Goal: Task Accomplishment & Management: Manage account settings

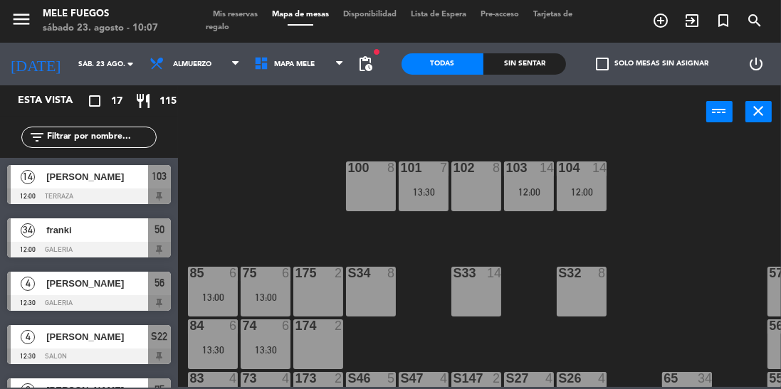
click at [669, 190] on div "100 8 101 7 13:30 102 8 103 14 12:00 104 14 12:00 S32 8 S33 14 S34 8 75 6 13:00…" at bounding box center [483, 262] width 595 height 251
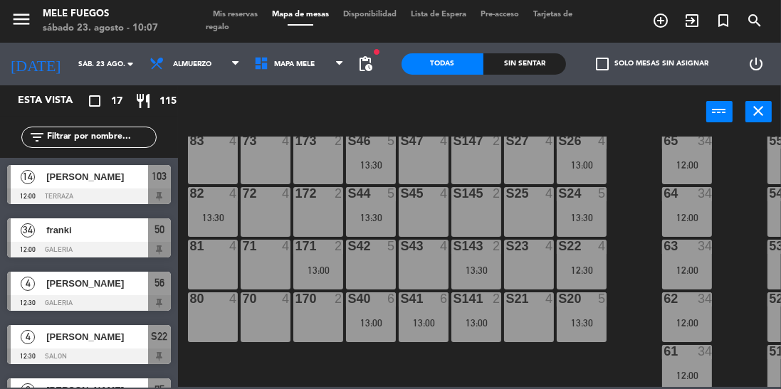
scroll to position [263, 0]
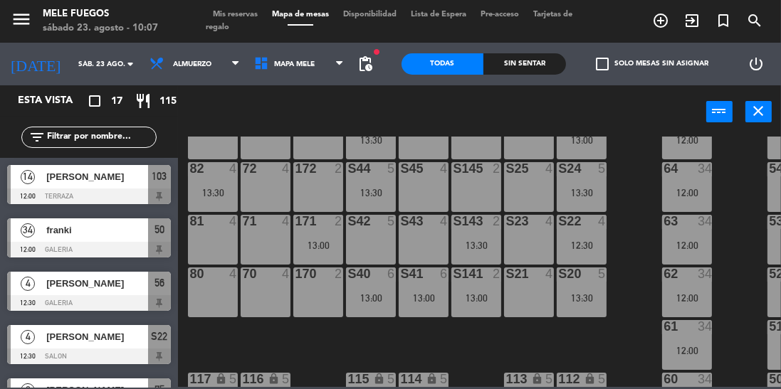
click at [379, 243] on div "S42 5" at bounding box center [371, 240] width 50 height 50
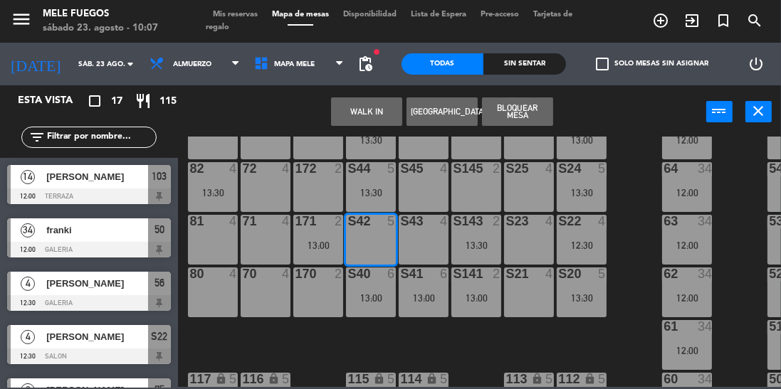
click at [443, 115] on button "[GEOGRAPHIC_DATA]" at bounding box center [441, 112] width 71 height 28
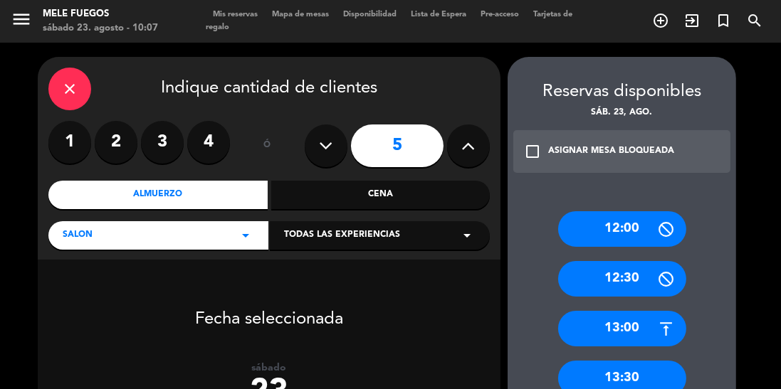
click at [211, 151] on label "4" at bounding box center [208, 142] width 43 height 43
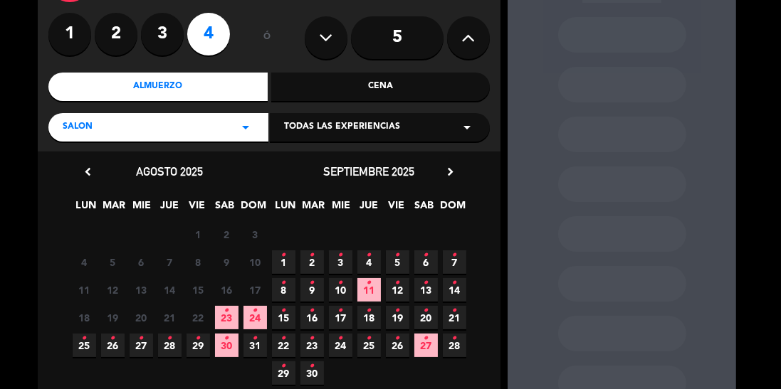
scroll to position [123, 0]
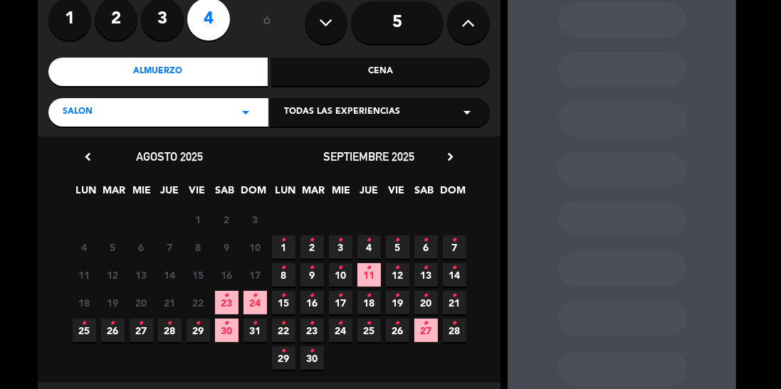
click at [226, 303] on icon "•" at bounding box center [226, 296] width 5 height 23
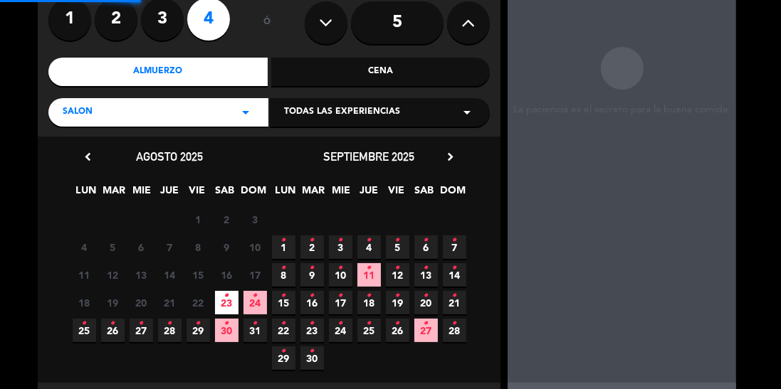
scroll to position [57, 0]
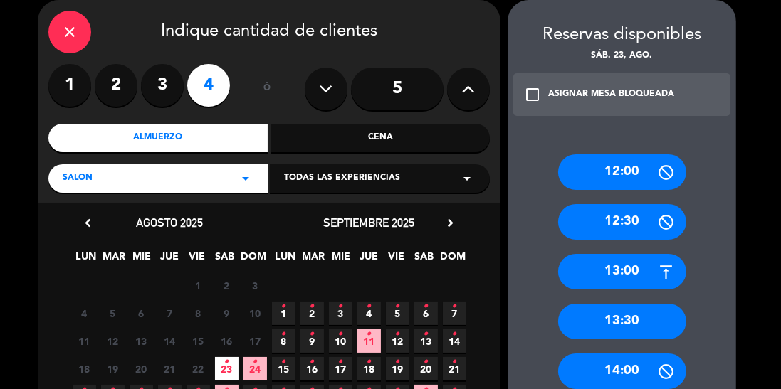
click at [652, 212] on div "12:30" at bounding box center [622, 222] width 128 height 36
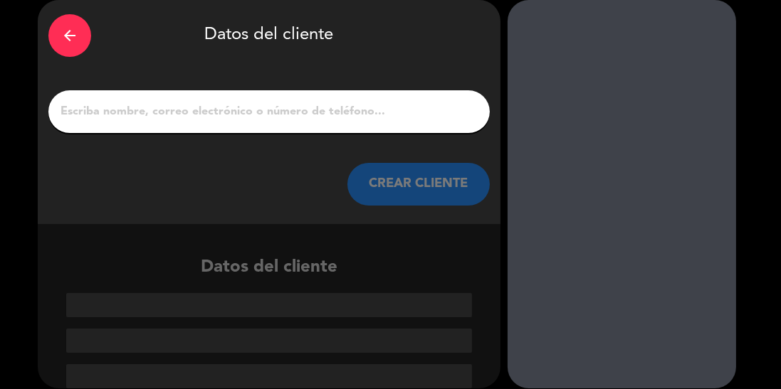
scroll to position [1, 0]
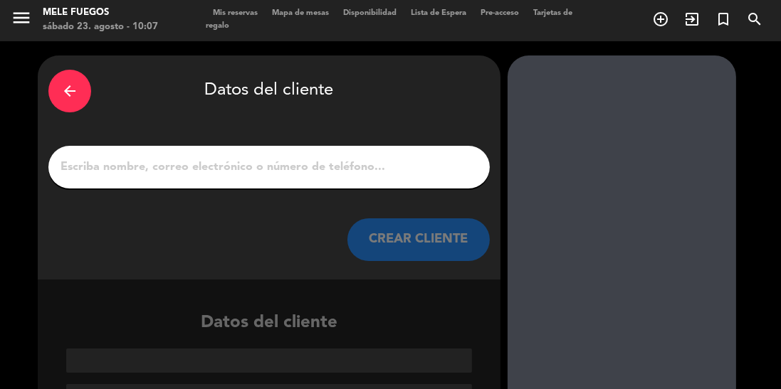
click at [381, 159] on input "1" at bounding box center [269, 167] width 420 height 20
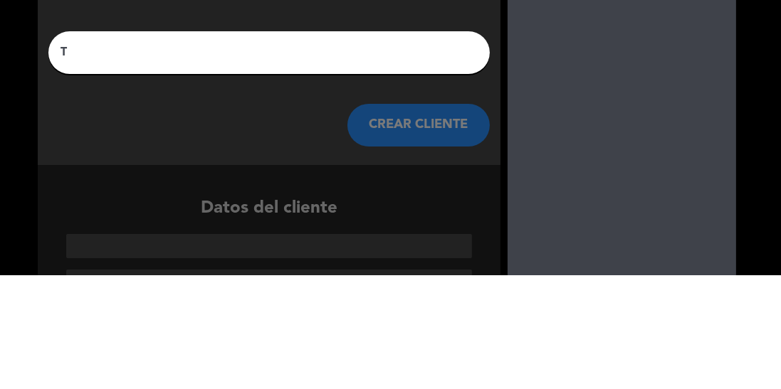
scroll to position [0, 0]
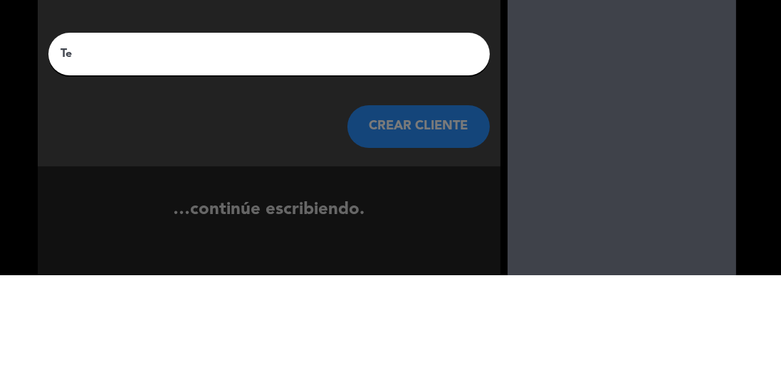
type input "T"
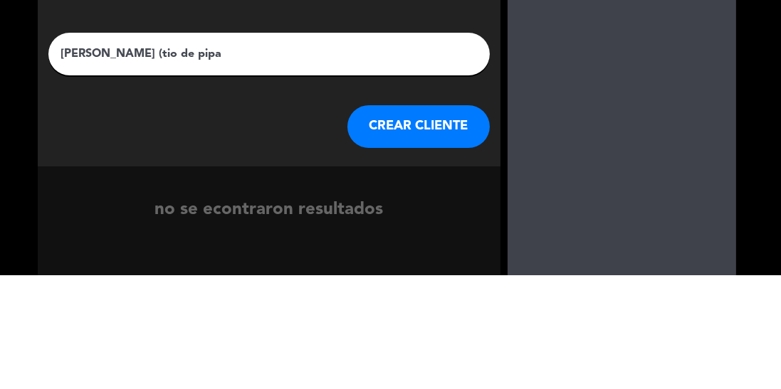
type input "[PERSON_NAME] (tio de pipa)"
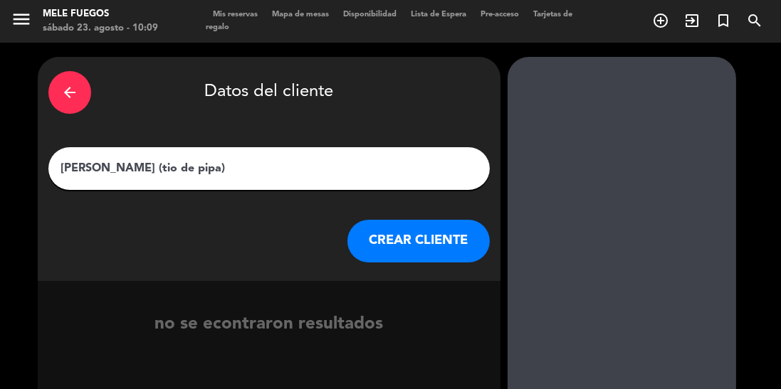
click at [416, 234] on button "CREAR CLIENTE" at bounding box center [418, 241] width 142 height 43
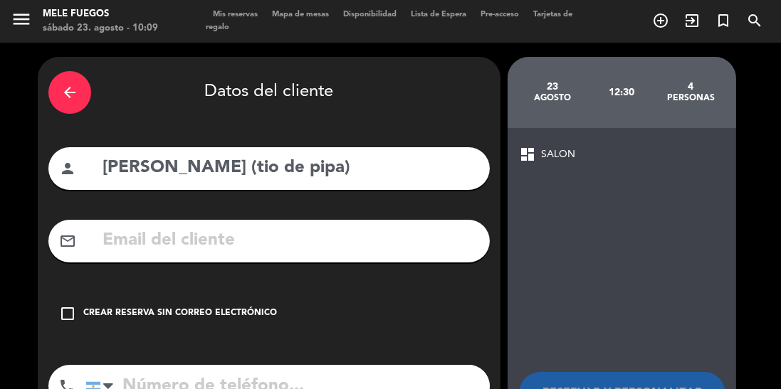
scroll to position [38, 0]
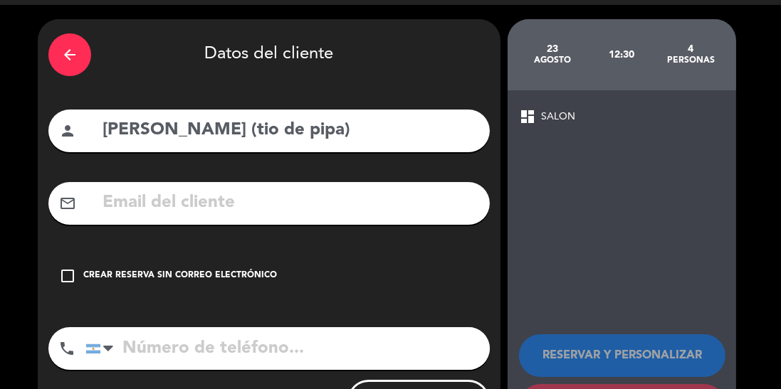
click at [75, 278] on icon "check_box_outline_blank" at bounding box center [67, 276] width 17 height 17
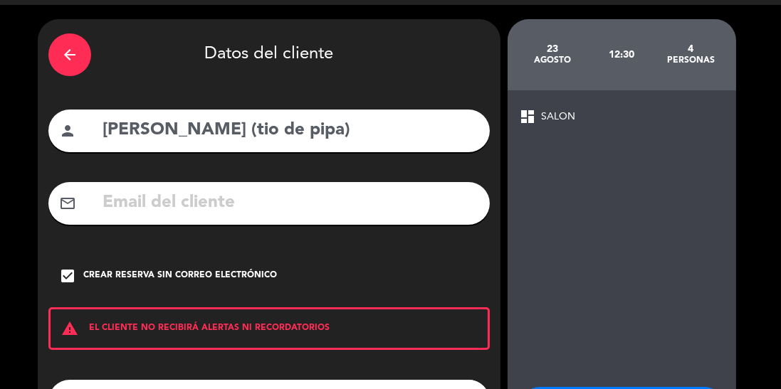
scroll to position [90, 0]
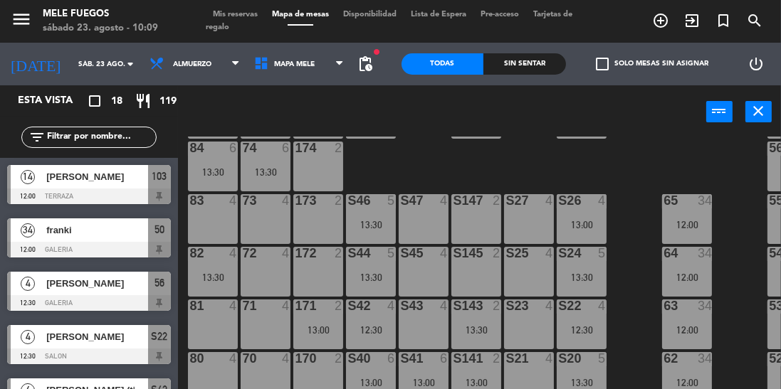
scroll to position [180, 0]
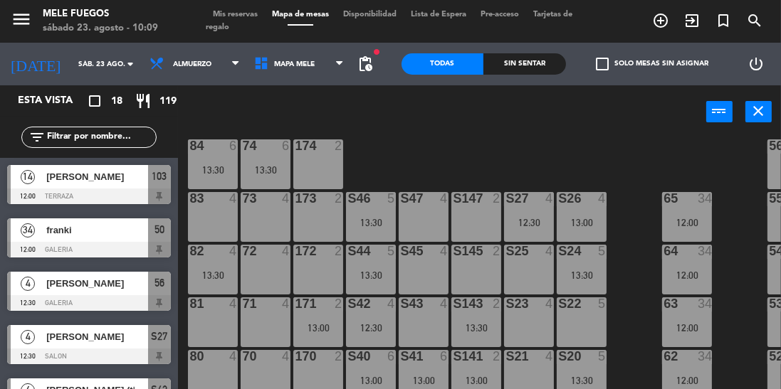
click at [577, 329] on div "S22 5" at bounding box center [582, 323] width 50 height 50
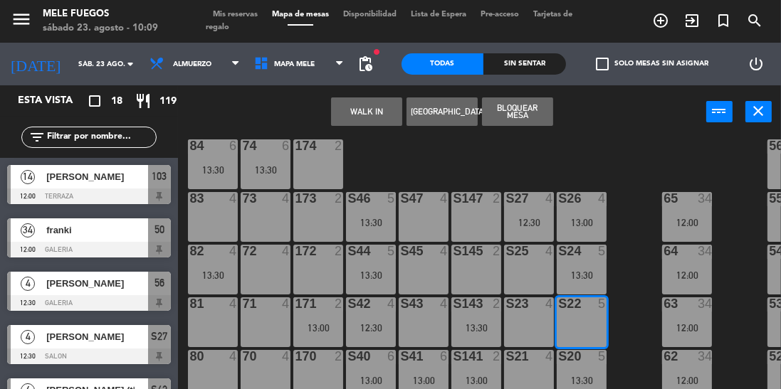
click at [470, 109] on button "[GEOGRAPHIC_DATA]" at bounding box center [441, 112] width 71 height 28
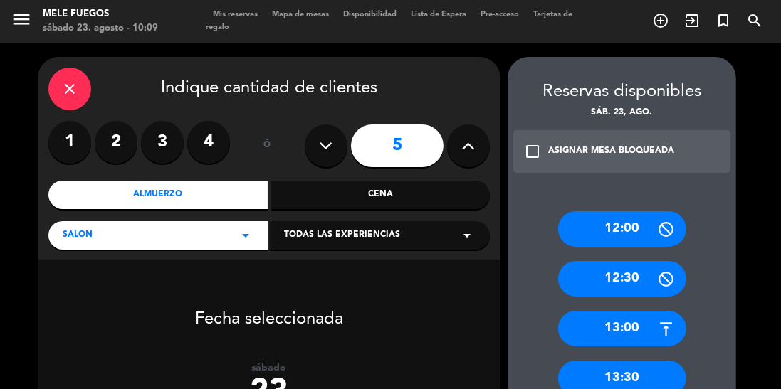
click at [617, 331] on div "13:00" at bounding box center [622, 329] width 128 height 36
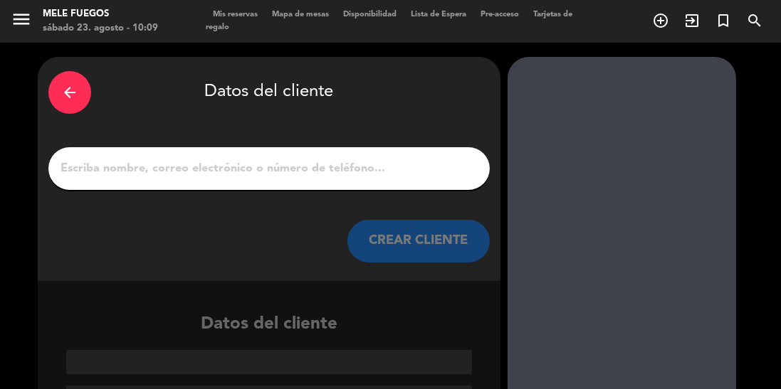
click at [263, 174] on input "1" at bounding box center [269, 169] width 420 height 20
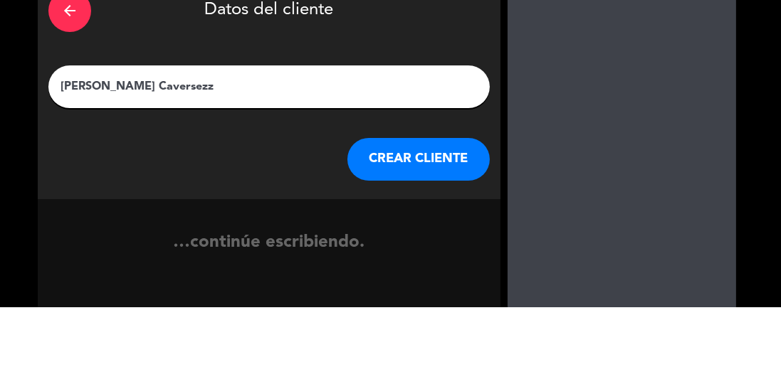
type input "[PERSON_NAME] Caversezzi"
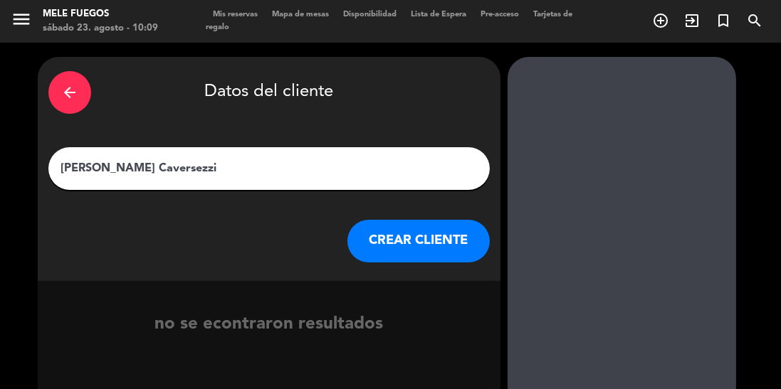
scroll to position [68, 0]
click at [470, 220] on button "CREAR CLIENTE" at bounding box center [418, 241] width 142 height 43
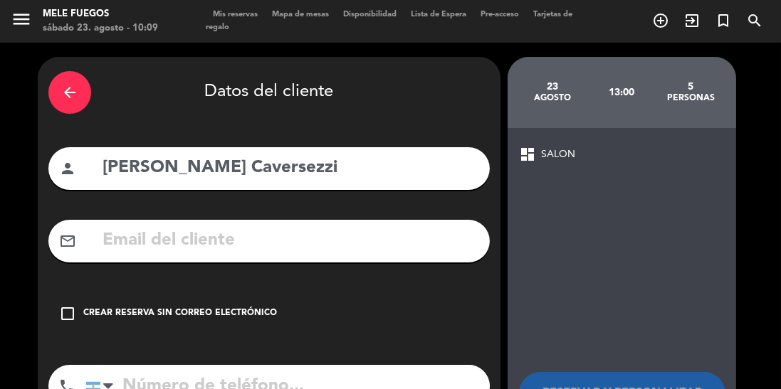
scroll to position [38, 0]
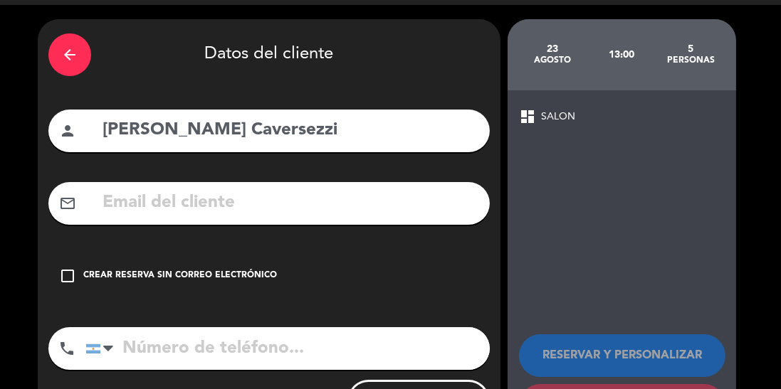
click at [68, 268] on icon "check_box_outline_blank" at bounding box center [67, 276] width 17 height 17
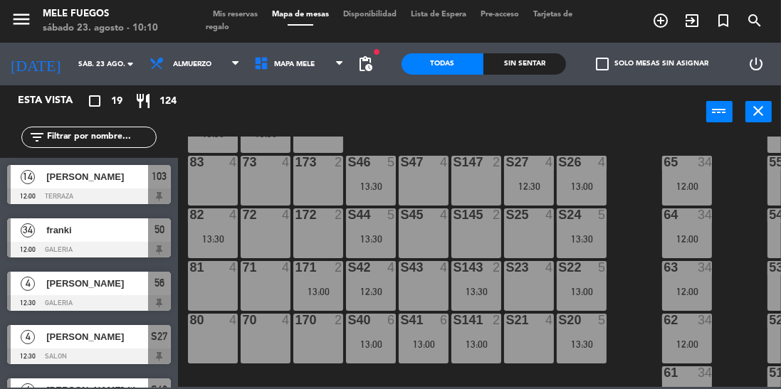
click at [610, 264] on div "5" at bounding box center [605, 267] width 23 height 13
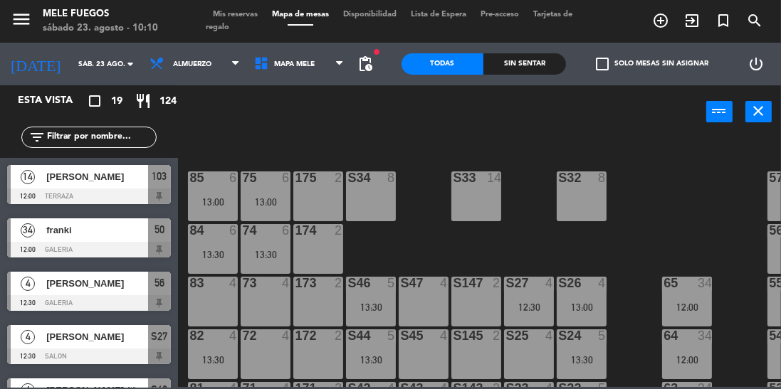
scroll to position [91, 0]
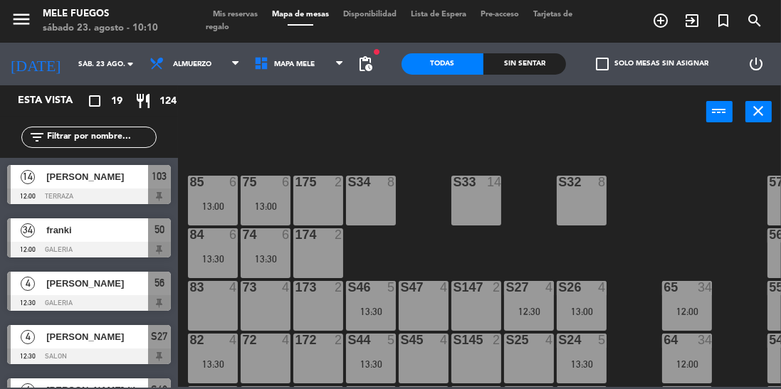
click at [636, 204] on div "100 8 101 7 13:30 102 8 103 14 12:00 104 14 12:00 S32 8 S33 14 S34 8 75 6 13:00…" at bounding box center [483, 262] width 595 height 251
click at [652, 205] on div "100 8 101 7 13:30 102 8 103 14 12:00 104 14 12:00 S32 8 S33 14 S34 8 75 6 13:00…" at bounding box center [483, 262] width 595 height 251
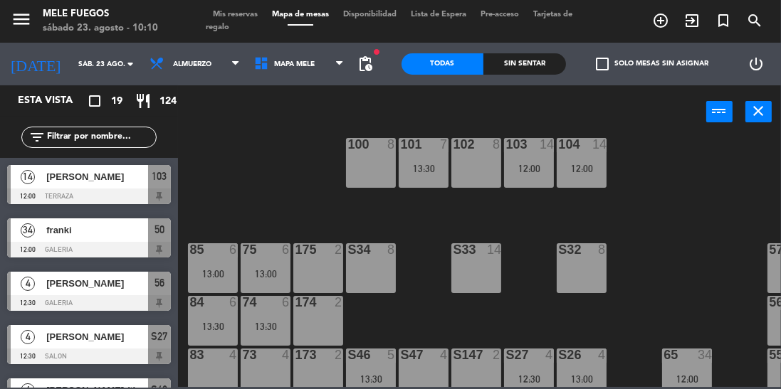
scroll to position [17, 0]
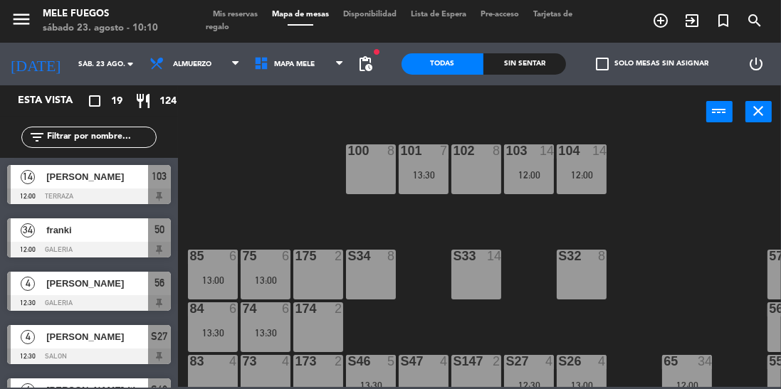
click at [421, 183] on div "101 7 13:30" at bounding box center [424, 169] width 50 height 50
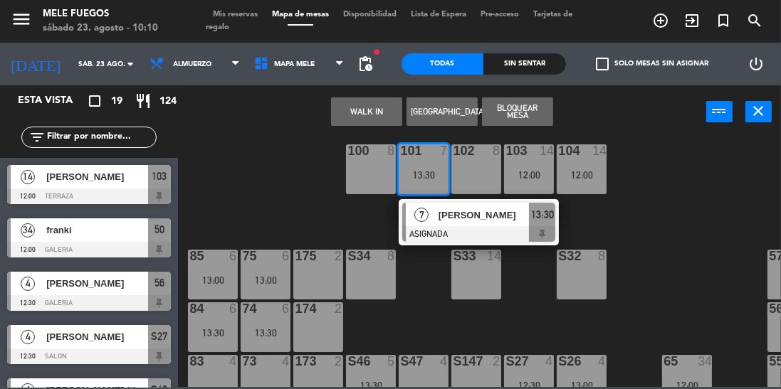
click at [690, 223] on div "100 8 101 7 13:30 7 [PERSON_NAME] ASIGNADA 13:30 102 8 103 14 12:00 104 14 12:0…" at bounding box center [483, 262] width 595 height 251
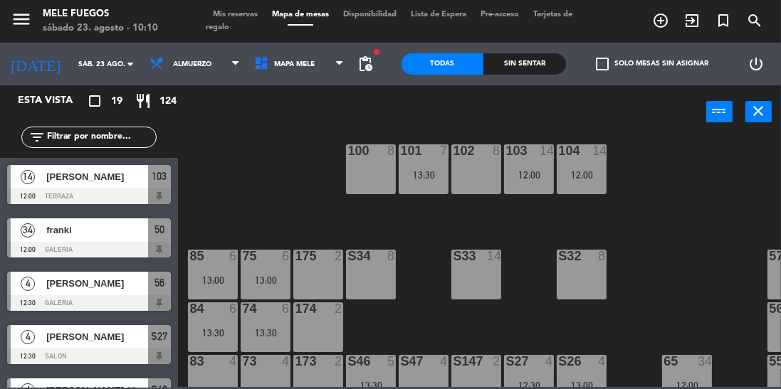
click at [373, 181] on div "100 8" at bounding box center [371, 169] width 50 height 50
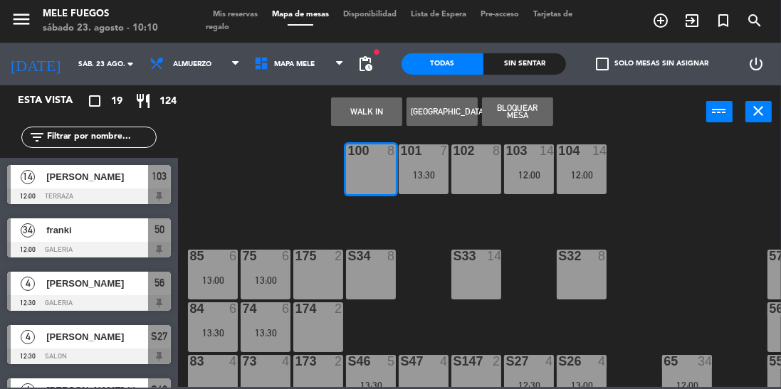
click at [451, 117] on button "[GEOGRAPHIC_DATA]" at bounding box center [441, 112] width 71 height 28
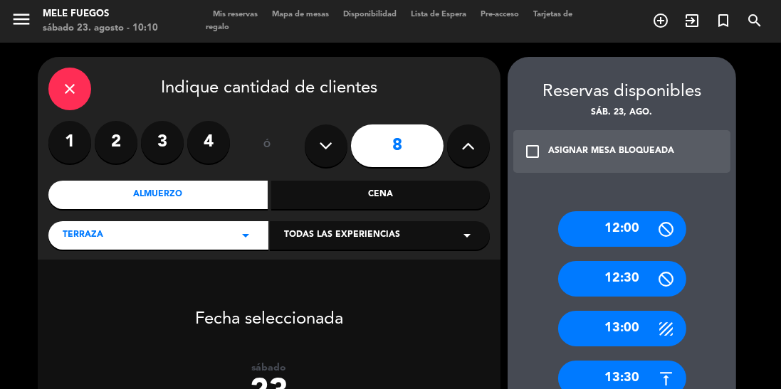
click at [616, 361] on div "13:30" at bounding box center [622, 379] width 128 height 36
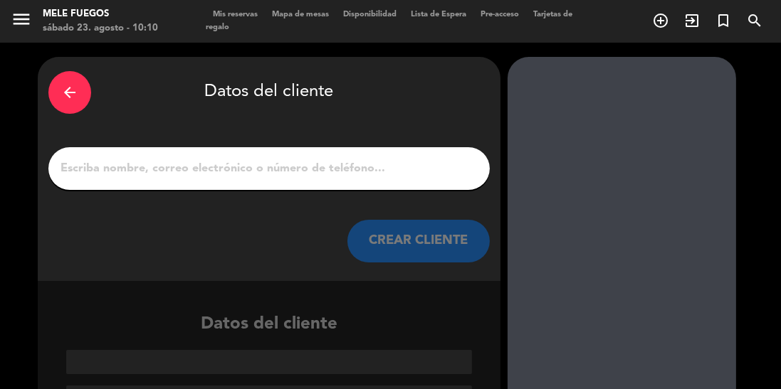
click at [288, 122] on div "arrow_back Datos del cliente CREAR CLIENTE" at bounding box center [269, 169] width 463 height 224
click at [368, 159] on input "1" at bounding box center [269, 169] width 420 height 20
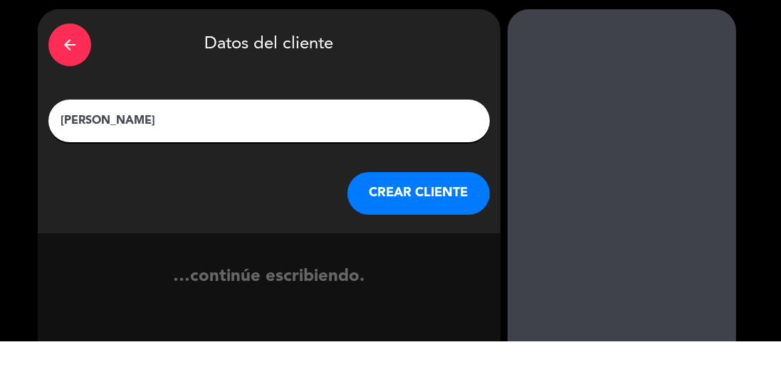
type input "[PERSON_NAME]"
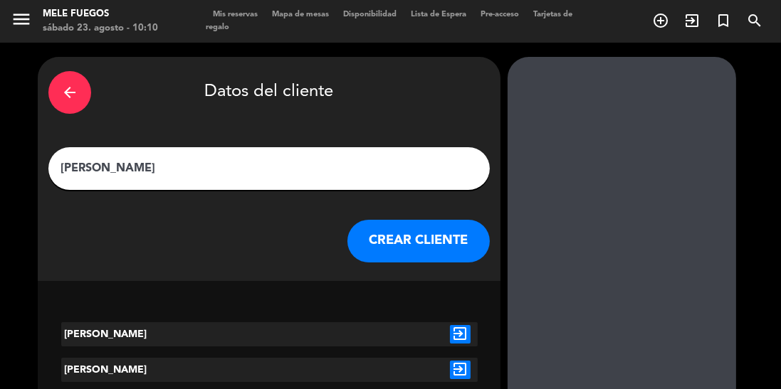
click at [463, 325] on icon "exit_to_app" at bounding box center [460, 334] width 21 height 19
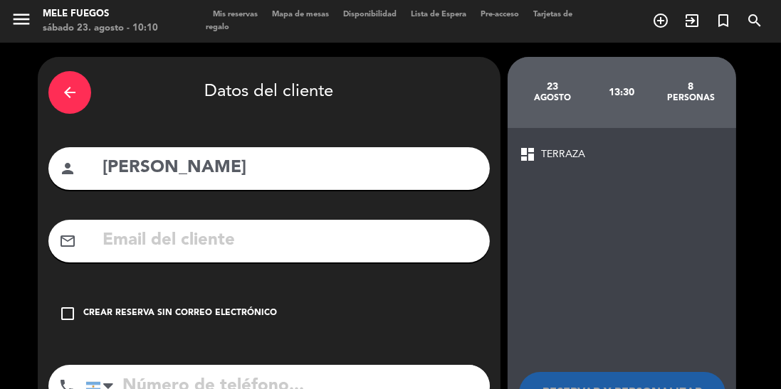
scroll to position [38, 0]
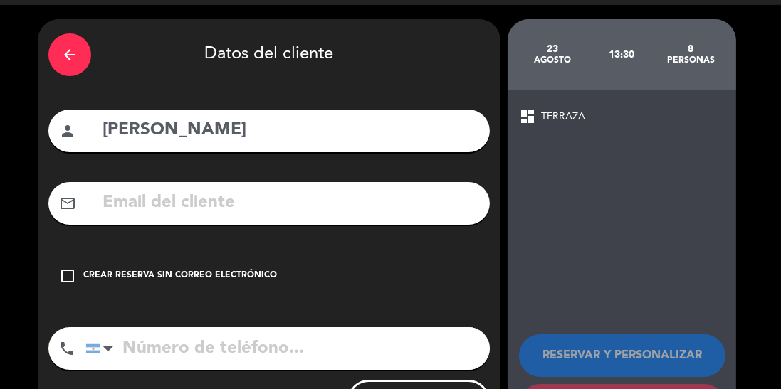
click at [73, 268] on icon "check_box_outline_blank" at bounding box center [67, 276] width 17 height 17
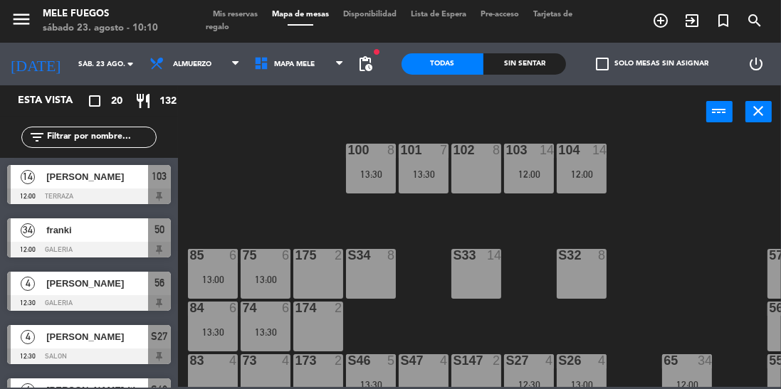
scroll to position [19, 0]
click at [587, 177] on div "12:00" at bounding box center [582, 174] width 50 height 10
click at [696, 161] on div "100 8 13:30 101 7 13:30 102 8 103 14 12:00 104 14 12:00 S32 8 S33 14 S34 8 75 6…" at bounding box center [483, 262] width 595 height 251
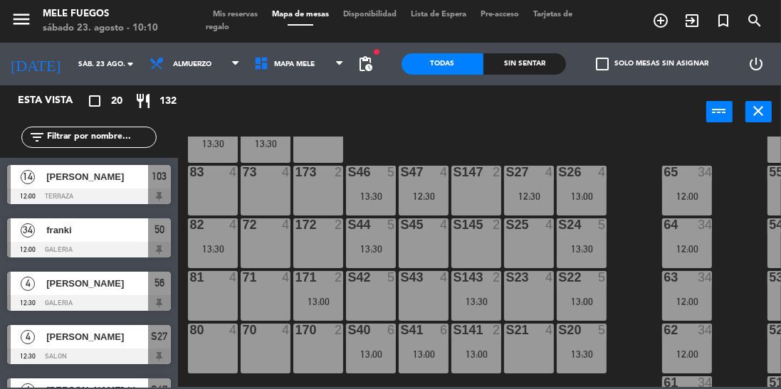
scroll to position [0, 0]
click at [375, 302] on div "S42 5" at bounding box center [371, 296] width 50 height 50
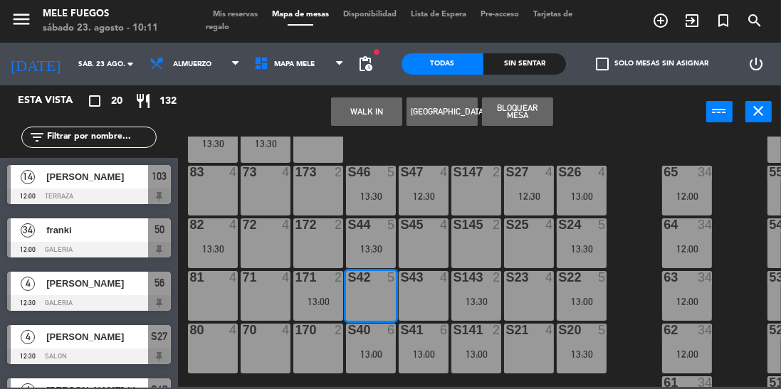
click at [448, 114] on button "[GEOGRAPHIC_DATA]" at bounding box center [441, 112] width 71 height 28
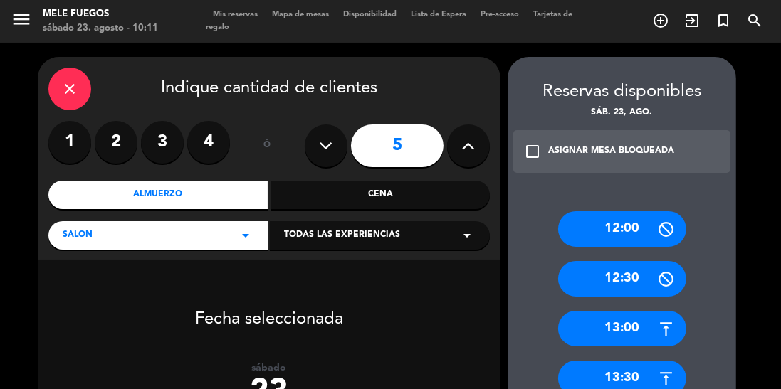
click at [637, 261] on div "12:30" at bounding box center [622, 279] width 128 height 36
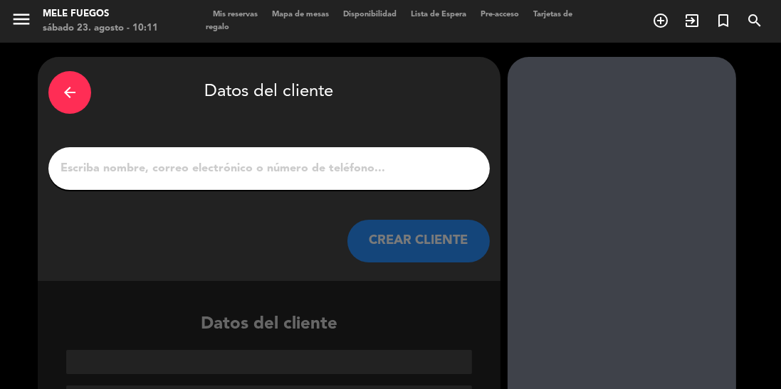
click at [365, 159] on input "1" at bounding box center [269, 169] width 420 height 20
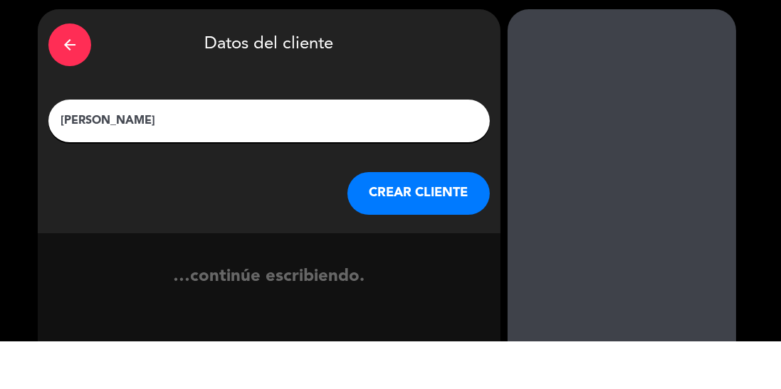
type input "[PERSON_NAME]"
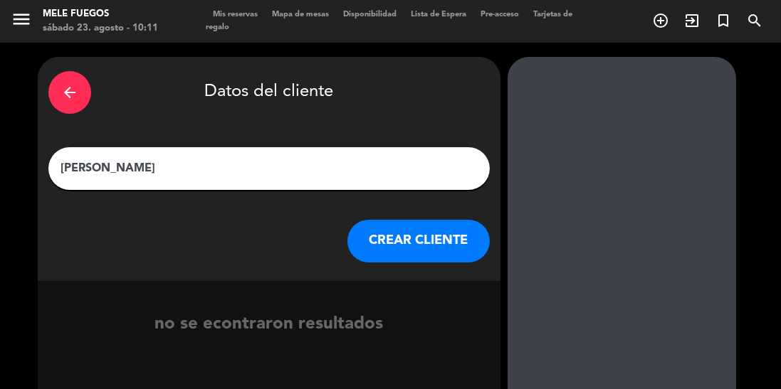
click at [423, 220] on button "CREAR CLIENTE" at bounding box center [418, 241] width 142 height 43
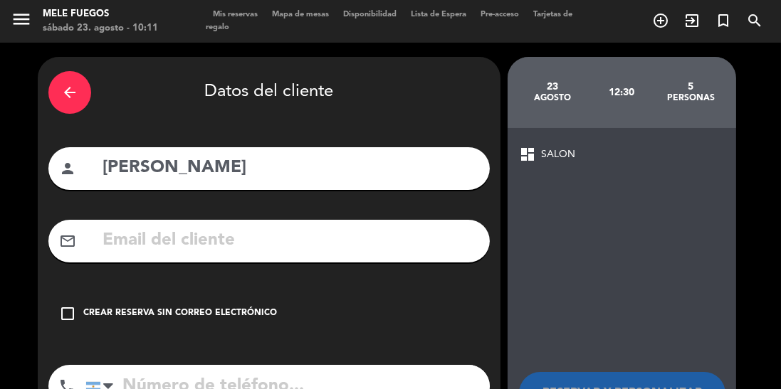
click at [64, 305] on icon "check_box_outline_blank" at bounding box center [67, 313] width 17 height 17
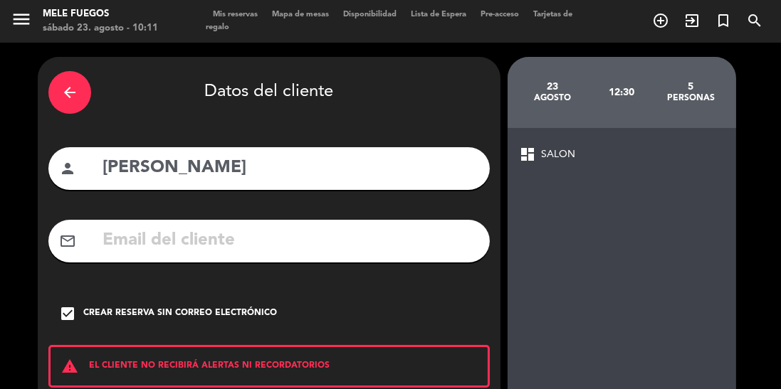
scroll to position [90, 0]
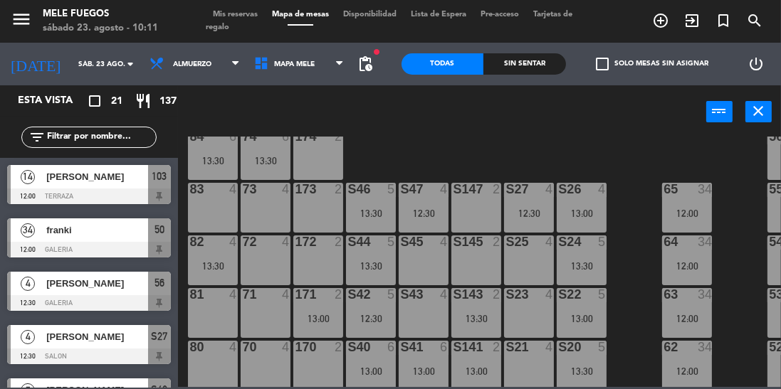
scroll to position [209, 0]
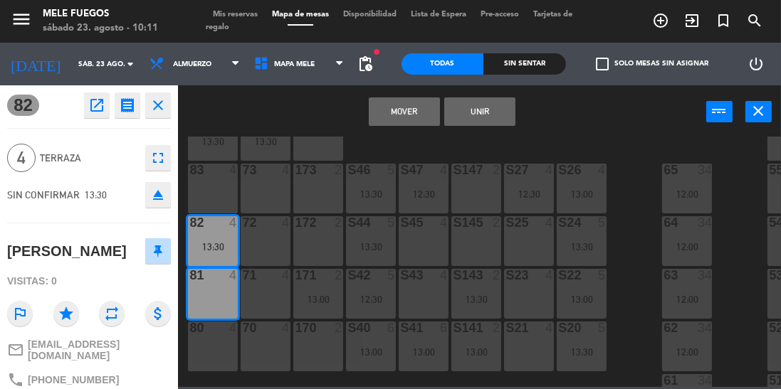
click at [399, 115] on button "Mover" at bounding box center [404, 112] width 71 height 28
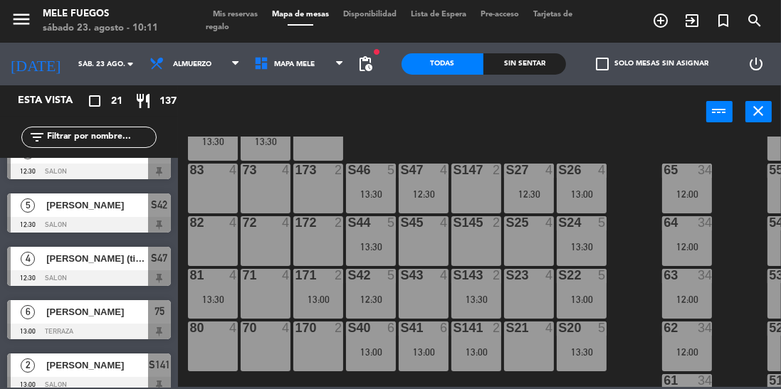
scroll to position [0, 0]
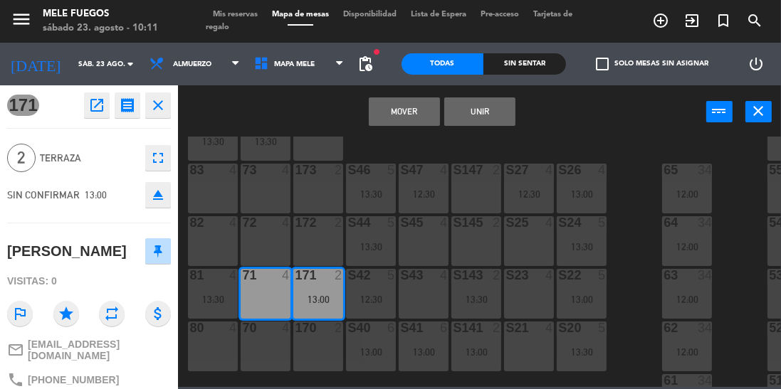
click at [413, 120] on button "Mover" at bounding box center [404, 112] width 71 height 28
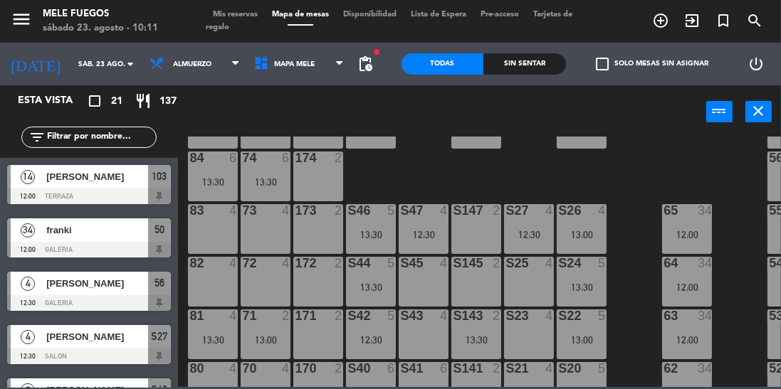
scroll to position [168, 1]
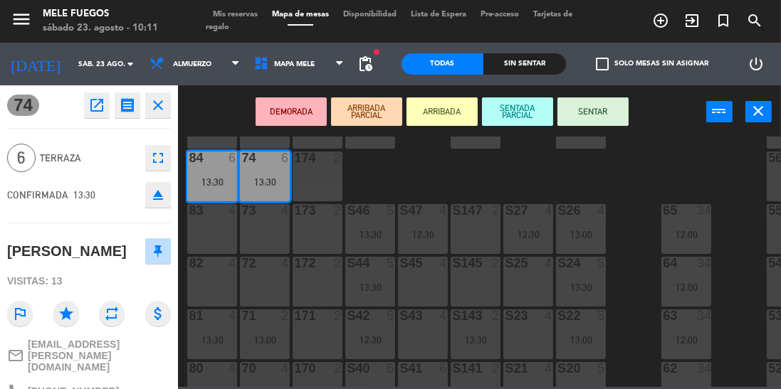
click at [223, 221] on div "83 4" at bounding box center [212, 229] width 50 height 50
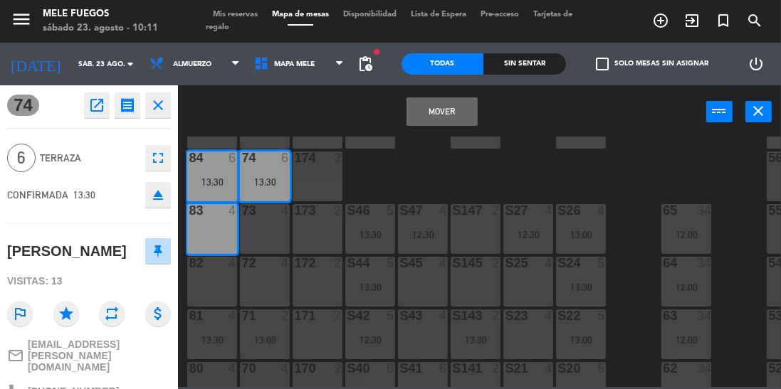
click at [272, 233] on div "73 4" at bounding box center [265, 229] width 50 height 50
click at [431, 117] on button "Mover y Unir" at bounding box center [441, 112] width 71 height 28
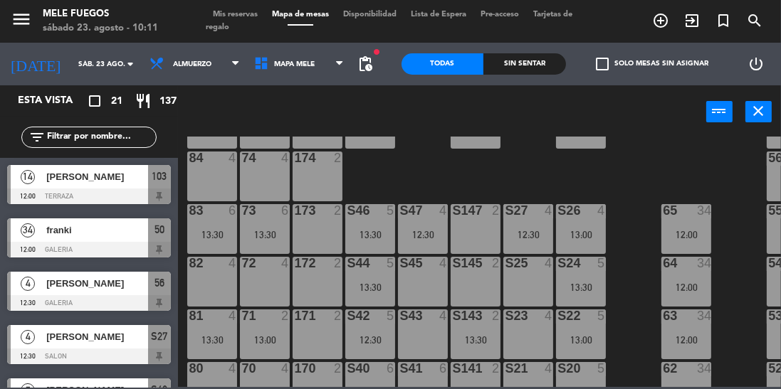
scroll to position [24, 0]
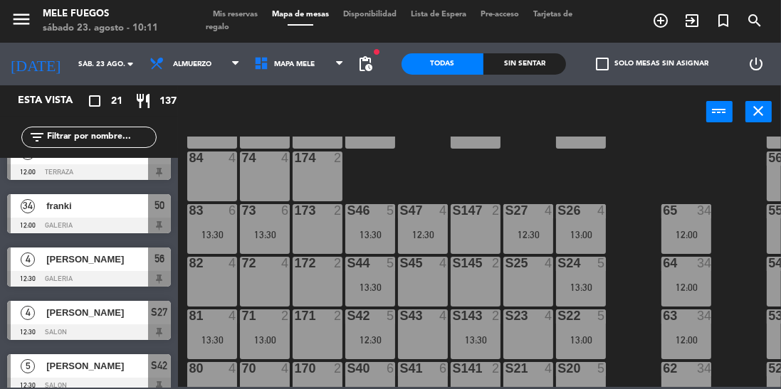
click at [638, 270] on div "100 8 13:30 101 7 13:30 102 8 103 14 12:00 104 14 12:00 S32 8 S33 14 S34 8 75 6…" at bounding box center [483, 262] width 595 height 251
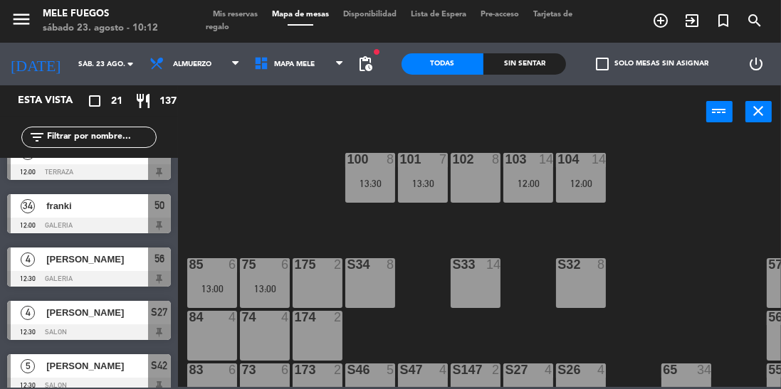
scroll to position [0, 1]
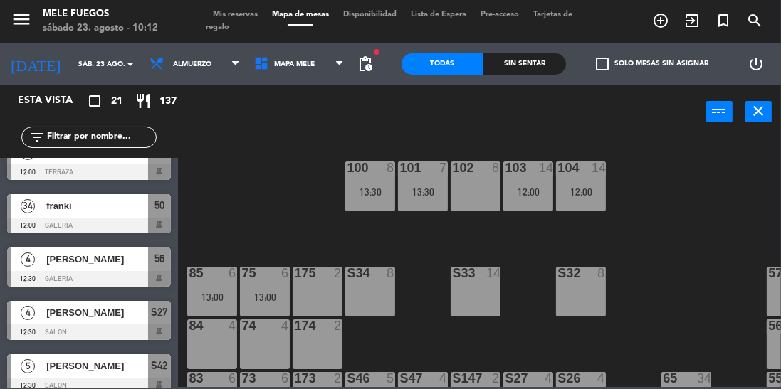
click at [436, 194] on div "13:30" at bounding box center [423, 192] width 50 height 10
click at [372, 191] on div "13:30" at bounding box center [370, 192] width 50 height 10
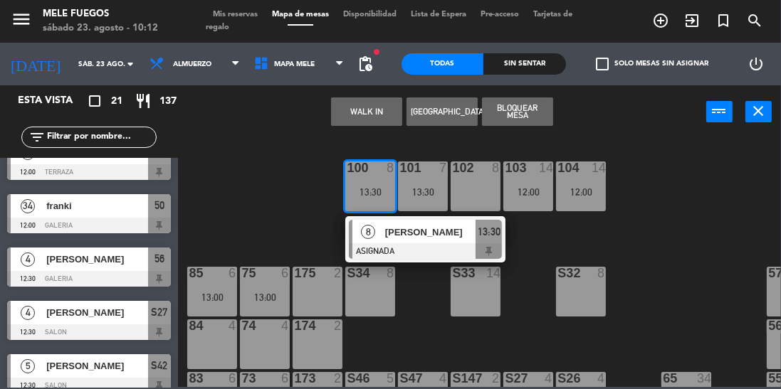
click at [611, 132] on div "WALK IN [GEOGRAPHIC_DATA] Bloquear Mesa power_input close" at bounding box center [442, 112] width 528 height 54
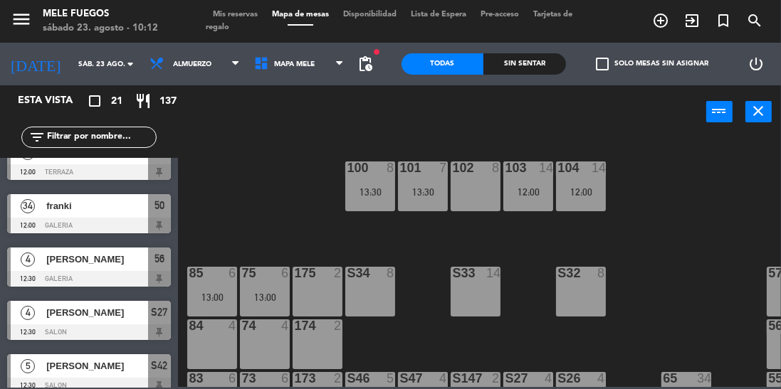
click at [700, 149] on div "100 8 13:30 101 7 13:30 102 8 103 14 12:00 104 14 12:00 S32 8 S33 14 S34 8 75 6…" at bounding box center [483, 262] width 595 height 251
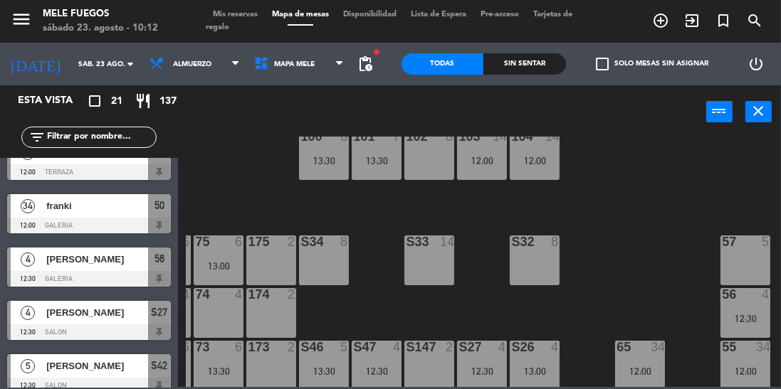
scroll to position [31, 47]
click at [427, 265] on div "S33 14" at bounding box center [429, 261] width 50 height 50
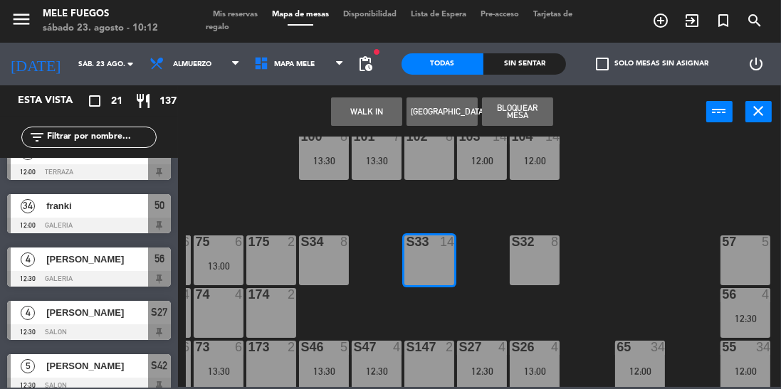
click at [553, 259] on div "S32 8" at bounding box center [535, 261] width 50 height 50
click at [443, 106] on button "[GEOGRAPHIC_DATA]" at bounding box center [441, 112] width 71 height 28
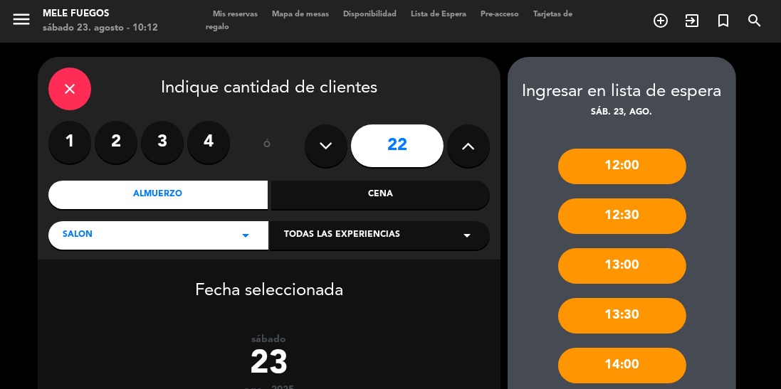
click at [329, 135] on icon at bounding box center [327, 145] width 14 height 21
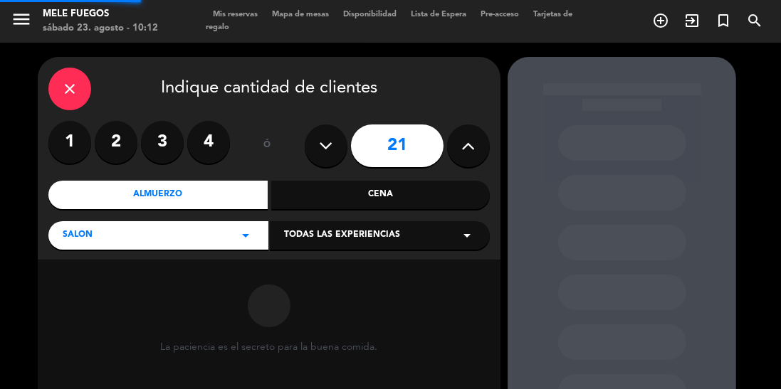
click at [325, 135] on icon at bounding box center [327, 145] width 14 height 21
type input "18"
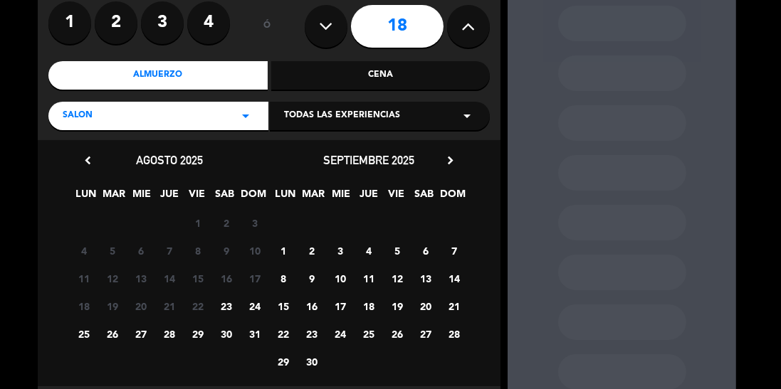
scroll to position [123, 0]
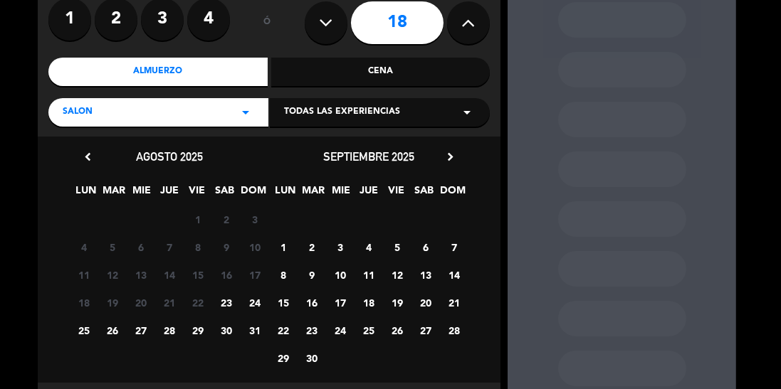
click at [232, 291] on span "23" at bounding box center [226, 302] width 23 height 23
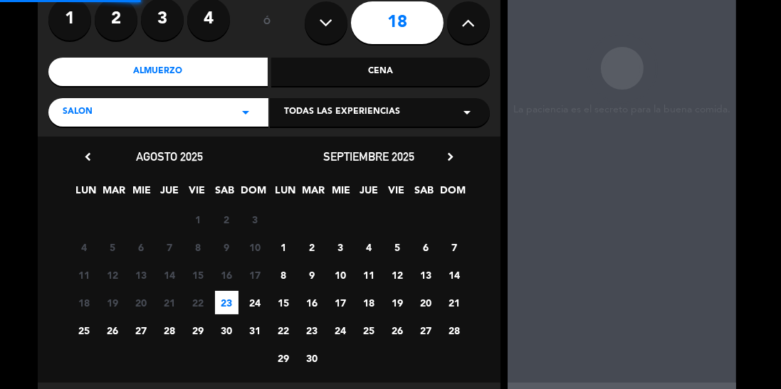
scroll to position [57, 0]
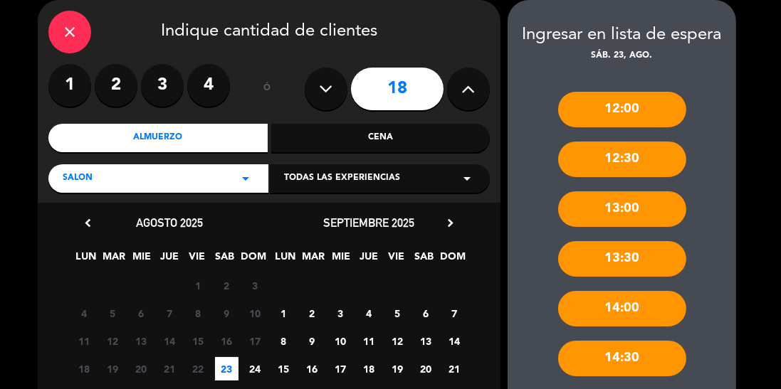
click at [639, 159] on div "12:30" at bounding box center [622, 160] width 128 height 36
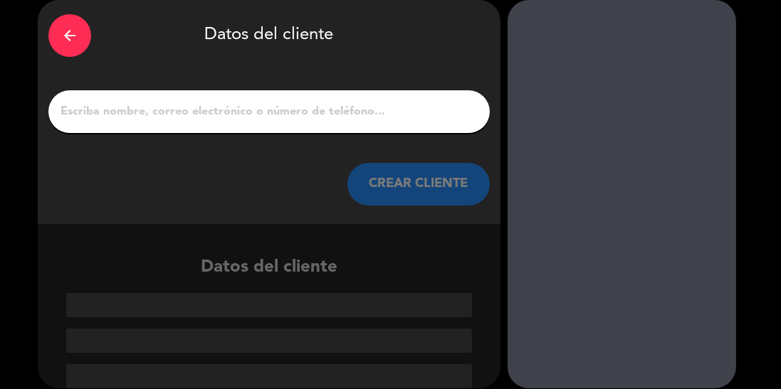
scroll to position [1, 0]
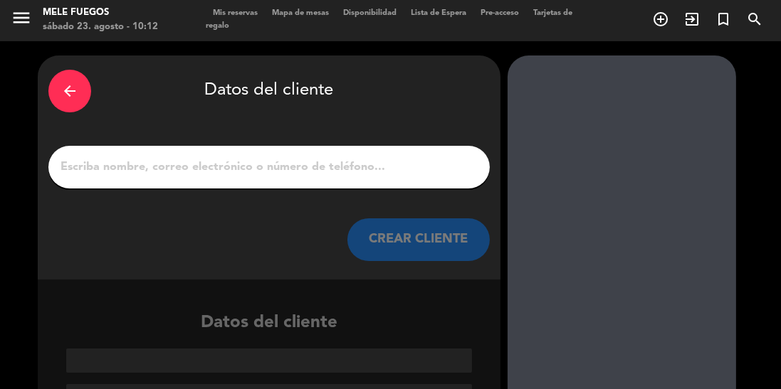
click at [80, 94] on div "arrow_back" at bounding box center [69, 91] width 43 height 43
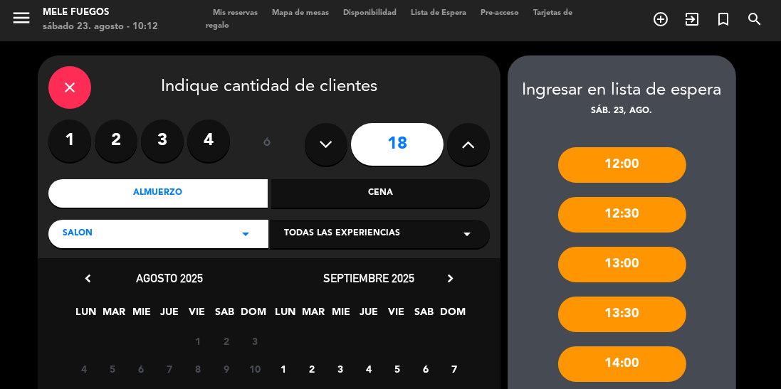
scroll to position [57, 0]
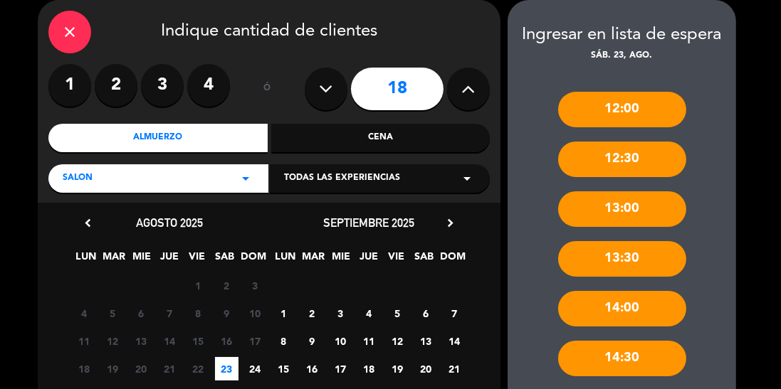
click at [73, 45] on div "close" at bounding box center [69, 32] width 43 height 43
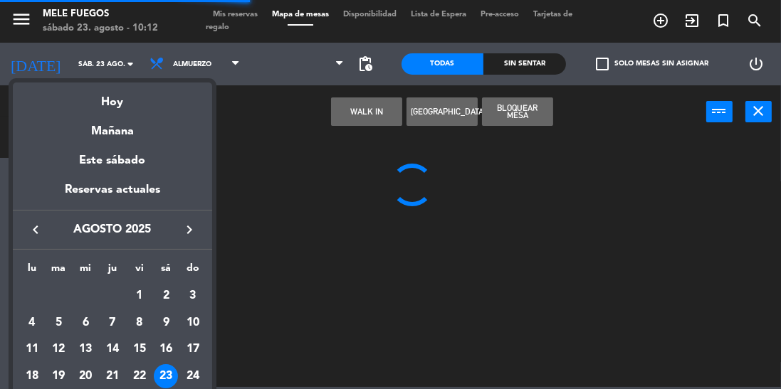
click at [278, 190] on div at bounding box center [390, 194] width 781 height 389
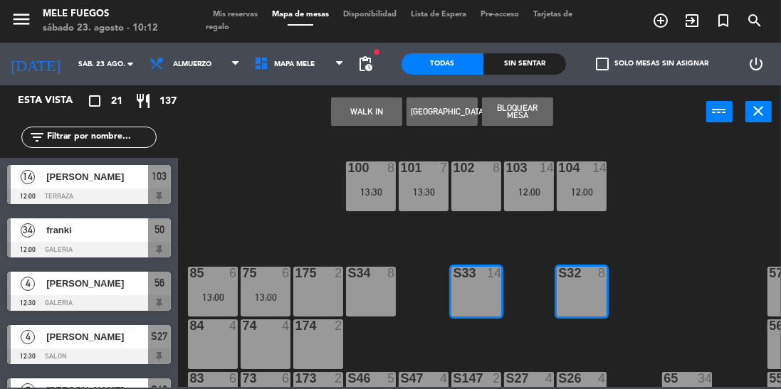
click at [636, 273] on div "100 8 13:30 101 7 13:30 102 8 103 14 12:00 104 14 12:00 S32 8 S33 14 S34 8 75 6…" at bounding box center [483, 262] width 595 height 251
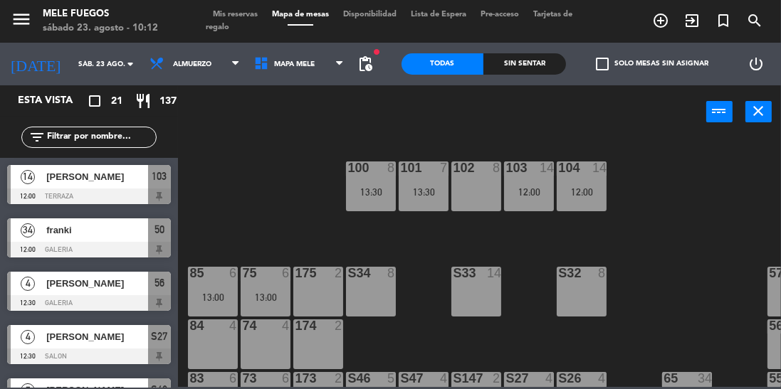
click at [669, 18] on icon "turned_in_not" at bounding box center [660, 20] width 17 height 17
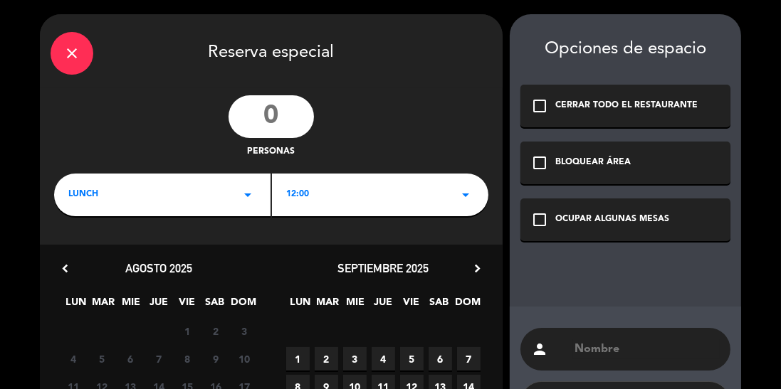
click at [287, 115] on input "number" at bounding box center [270, 116] width 85 height 43
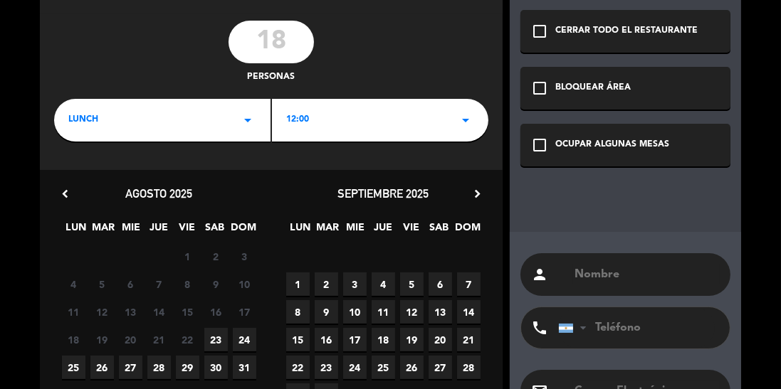
type input "18"
click at [186, 130] on div "LUNCH arrow_drop_down" at bounding box center [162, 120] width 216 height 43
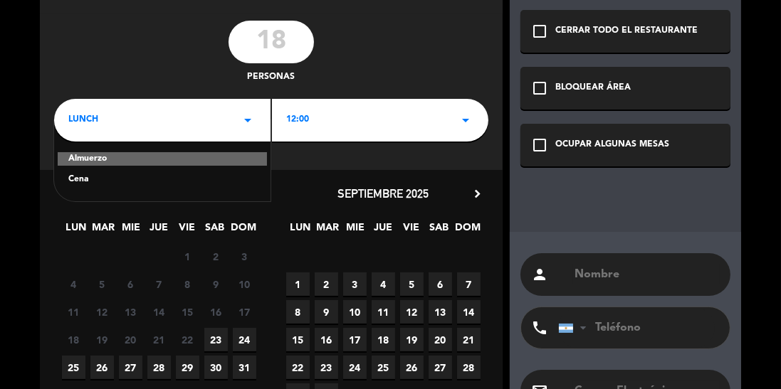
click at [194, 162] on div "Almuerzo" at bounding box center [162, 159] width 209 height 14
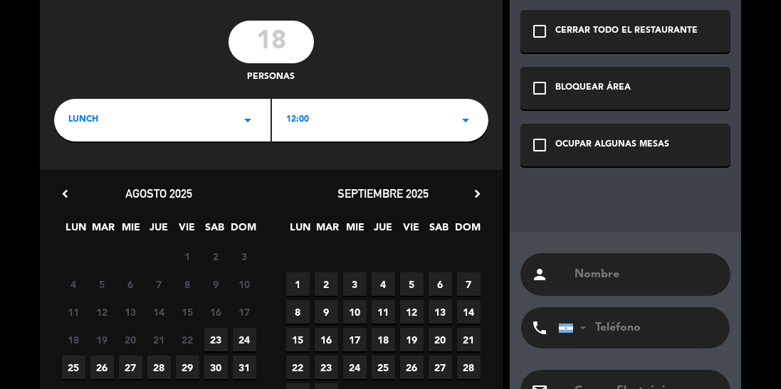
click at [351, 127] on div "12:00 arrow_drop_down" at bounding box center [380, 120] width 216 height 43
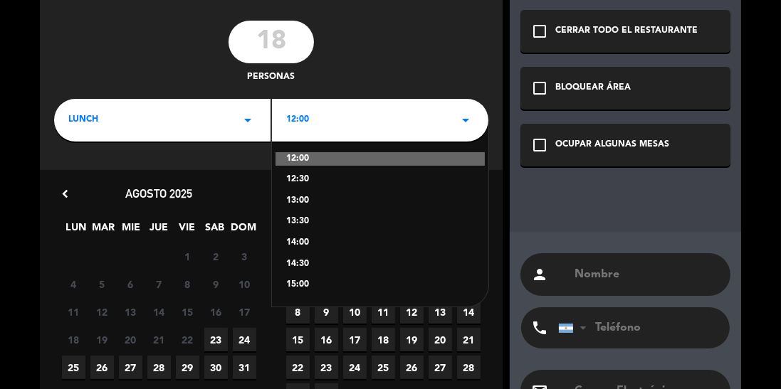
click at [333, 185] on div "12:30" at bounding box center [380, 180] width 188 height 14
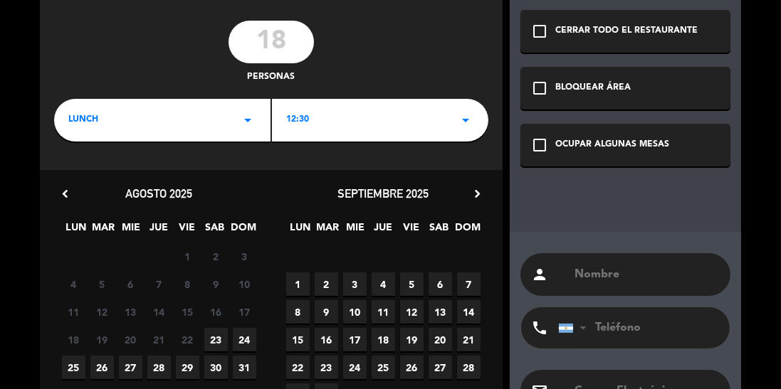
click at [216, 338] on span "23" at bounding box center [215, 339] width 23 height 23
click at [630, 140] on div "OCUPAR ALGUNAS MESAS" at bounding box center [612, 145] width 114 height 14
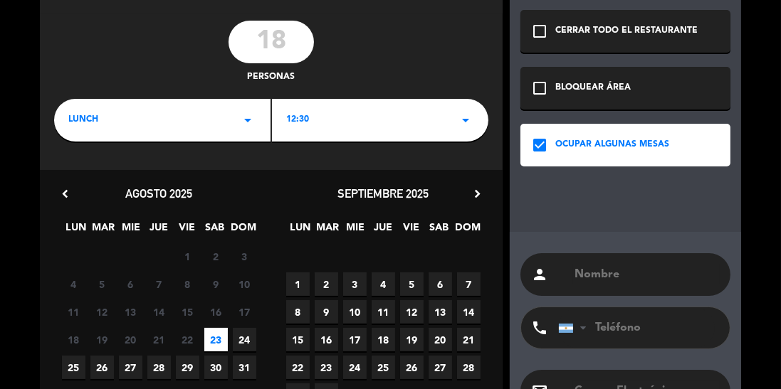
click at [616, 271] on input "text" at bounding box center [646, 275] width 147 height 20
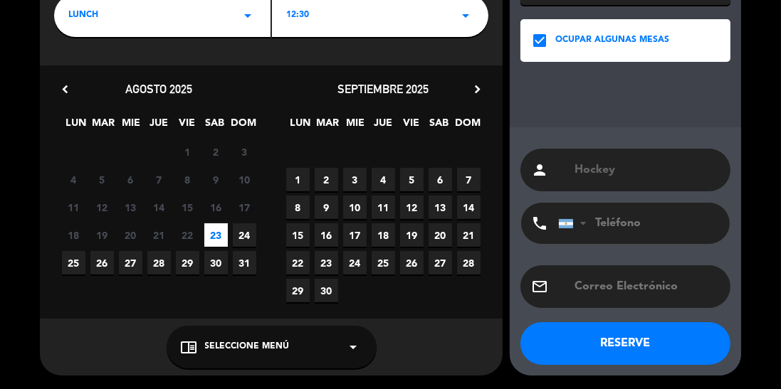
type input "Hockey"
click at [298, 364] on div "chrome_reader_mode Seleccione Menú arrow_drop_down" at bounding box center [272, 347] width 210 height 43
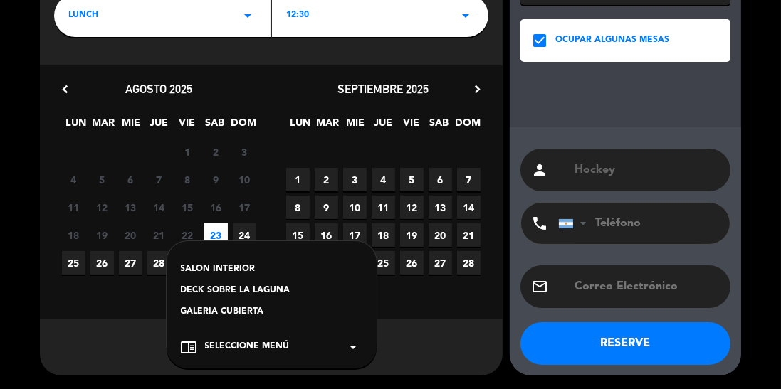
click at [246, 266] on div "SALON INTERIOR" at bounding box center [271, 270] width 181 height 14
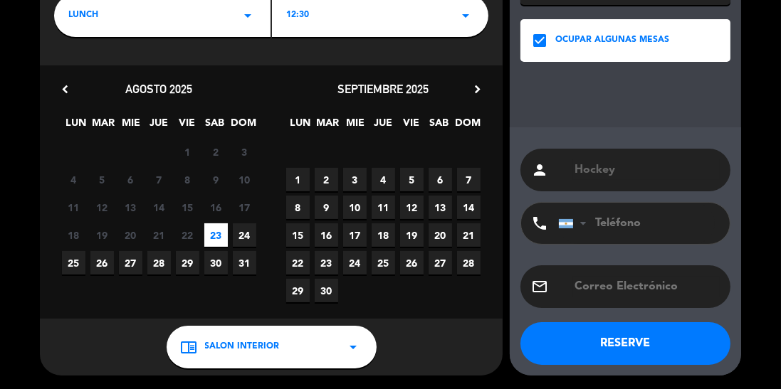
click at [609, 352] on button "RESERVE" at bounding box center [625, 343] width 210 height 43
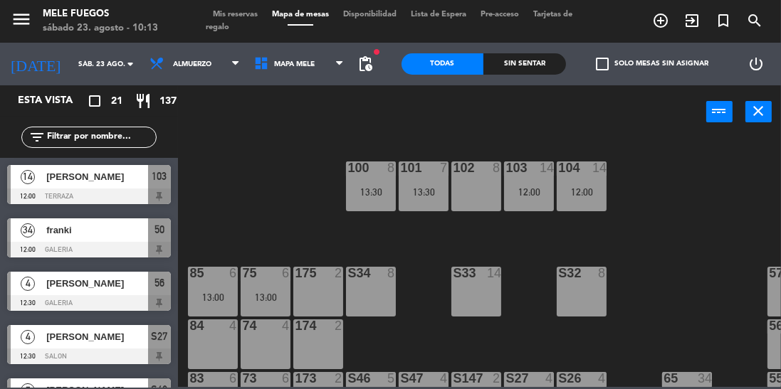
click at [470, 299] on div "S33 14" at bounding box center [476, 292] width 50 height 50
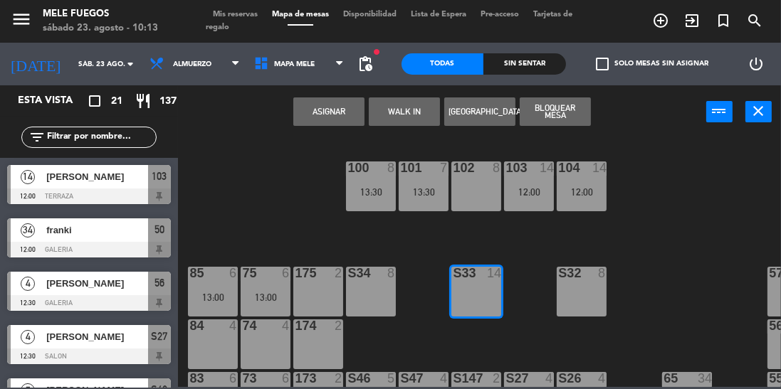
click at [581, 293] on div "S32 8" at bounding box center [582, 292] width 50 height 50
click at [351, 106] on button "Asignar" at bounding box center [328, 112] width 71 height 28
click at [290, 208] on div "100 8 13:30 101 7 13:30 102 8 103 14 12:00 104 14 12:00 S32 8 S33 14 S34 8 75 6…" at bounding box center [483, 262] width 595 height 251
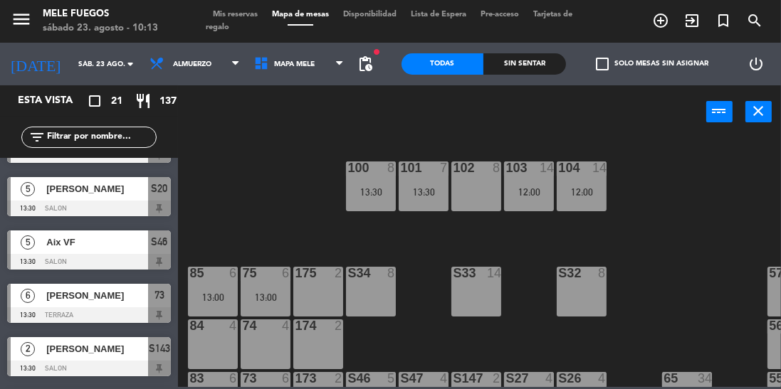
scroll to position [631, 0]
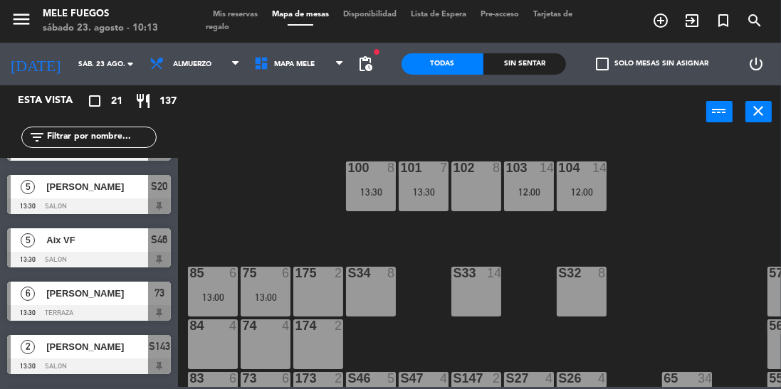
click at [234, 15] on span "Mis reservas" at bounding box center [235, 15] width 59 height 8
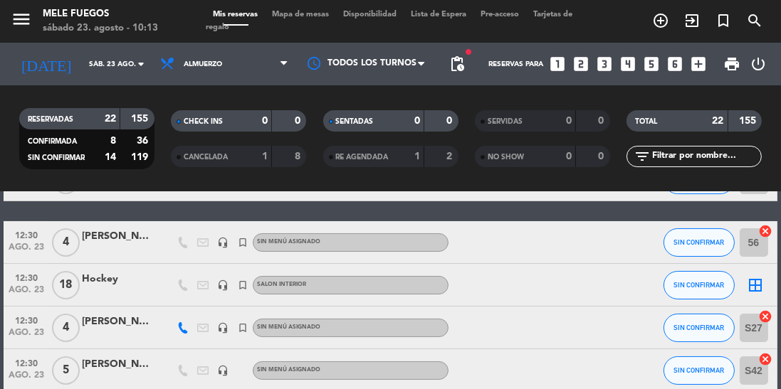
scroll to position [142, 0]
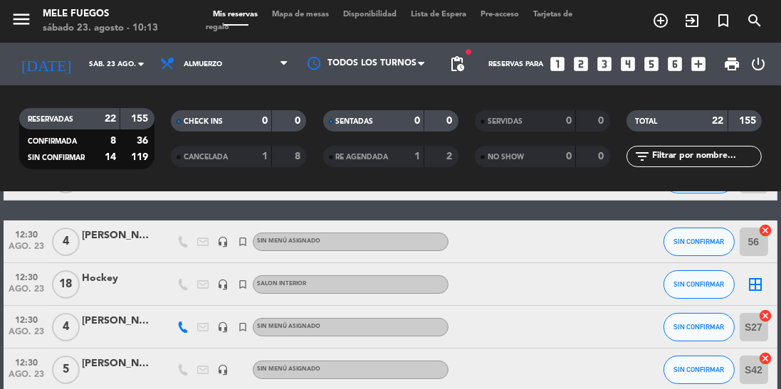
click at [759, 285] on icon "border_all" at bounding box center [755, 284] width 17 height 17
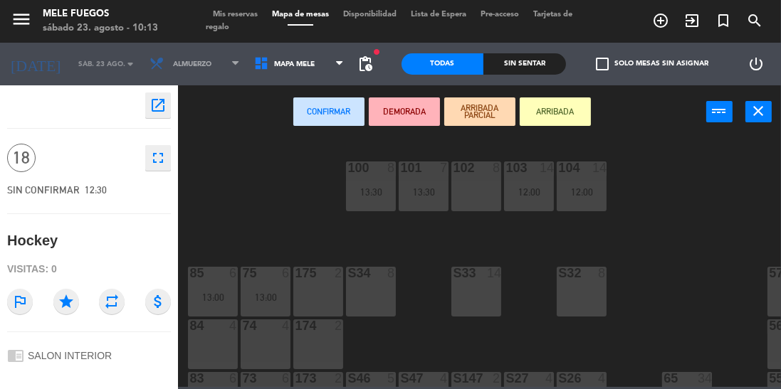
click at [477, 292] on div "S33 14" at bounding box center [476, 292] width 50 height 50
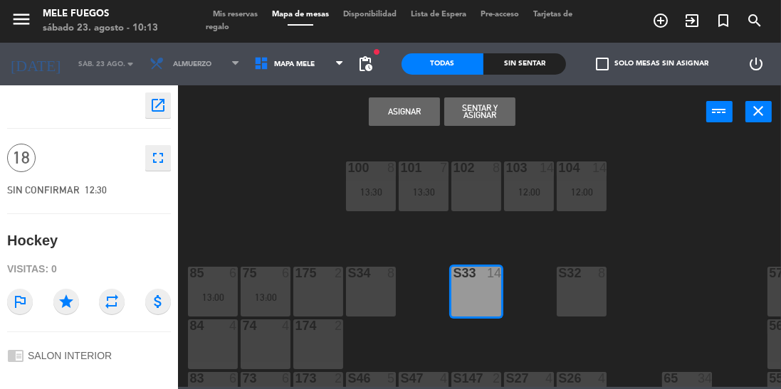
click at [588, 293] on div "S32 8" at bounding box center [582, 292] width 50 height 50
click at [419, 106] on button "Asignar" at bounding box center [404, 112] width 71 height 28
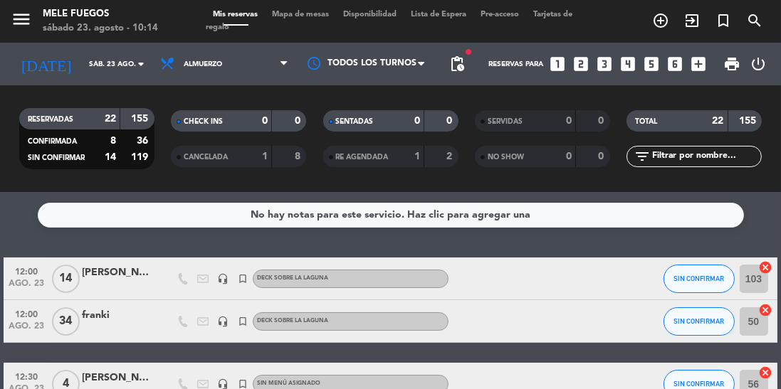
click at [301, 17] on span "Mapa de mesas" at bounding box center [300, 15] width 71 height 8
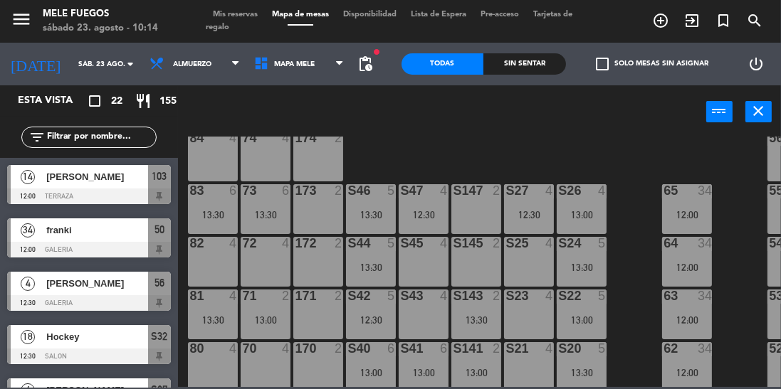
scroll to position [277, 0]
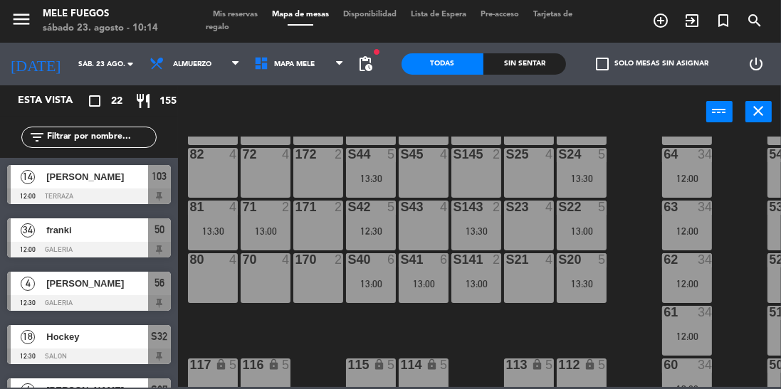
click at [381, 221] on div "S42 5 12:30" at bounding box center [371, 226] width 50 height 50
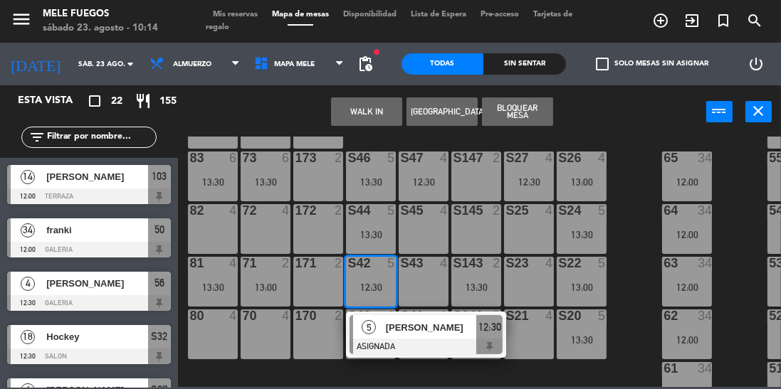
scroll to position [221, 0]
click at [413, 178] on div "12:30" at bounding box center [424, 182] width 50 height 10
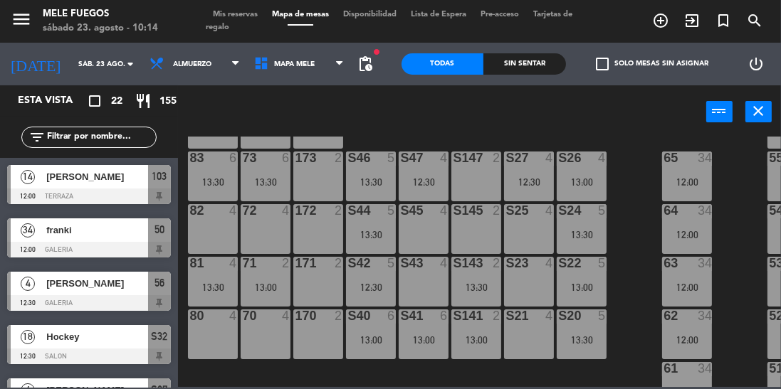
click at [638, 194] on div "100 8 13:30 101 7 13:30 102 8 103 14 12:00 104 14 12:00 S32 18 12:30 S33 18 12:…" at bounding box center [483, 262] width 595 height 251
click at [423, 188] on div "S47 4 12:30" at bounding box center [424, 177] width 50 height 50
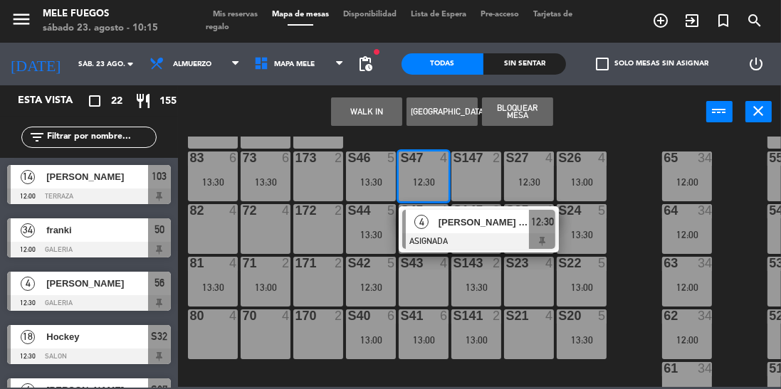
click at [643, 208] on div "100 8 13:30 101 7 13:30 102 8 103 14 12:00 104 14 12:00 S32 18 12:30 S33 18 12:…" at bounding box center [483, 262] width 595 height 251
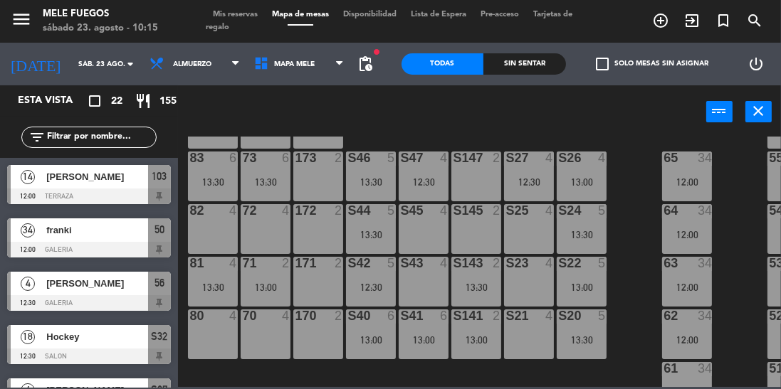
click at [380, 224] on div "S44 5 13:30" at bounding box center [371, 229] width 50 height 50
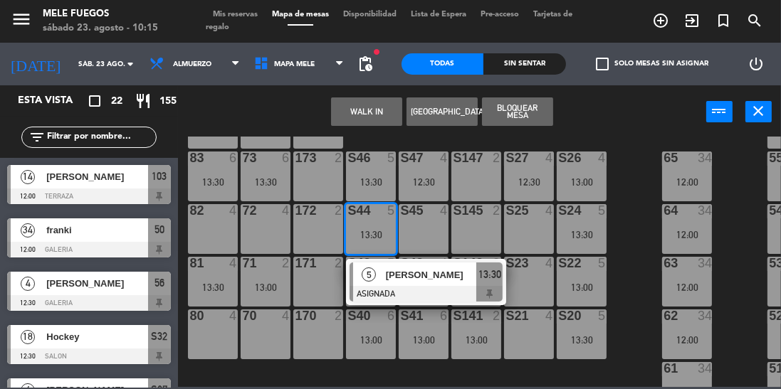
click at [626, 206] on div "100 8 13:30 101 7 13:30 102 8 103 14 12:00 104 14 12:00 S32 18 12:30 S33 18 12:…" at bounding box center [483, 262] width 595 height 251
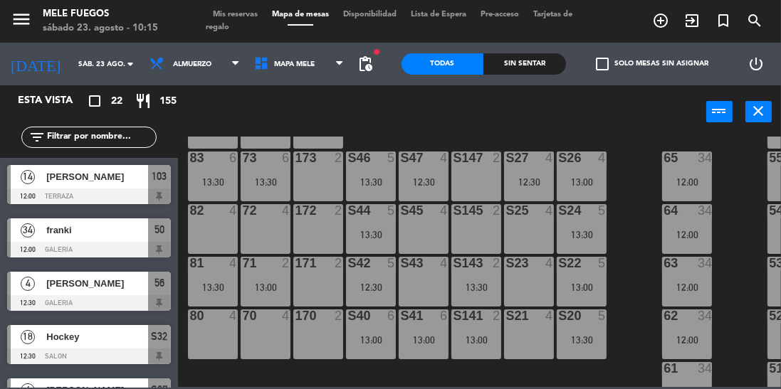
click at [374, 280] on div "S42 5 12:30" at bounding box center [371, 282] width 50 height 50
click at [637, 220] on div "100 8 13:30 101 7 13:30 102 8 103 14 12:00 104 14 12:00 S32 18 12:30 S33 18 12:…" at bounding box center [483, 262] width 595 height 251
click at [372, 286] on div "12:30" at bounding box center [371, 288] width 50 height 10
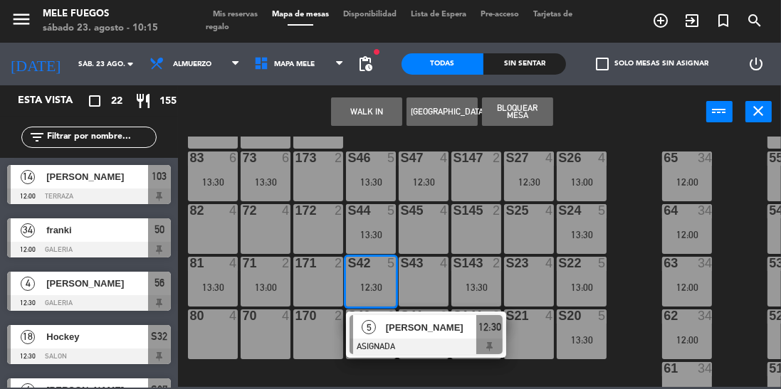
click at [635, 232] on div "100 8 13:30 101 7 13:30 102 8 103 14 12:00 104 14 12:00 S32 18 12:30 S33 18 12:…" at bounding box center [483, 262] width 595 height 251
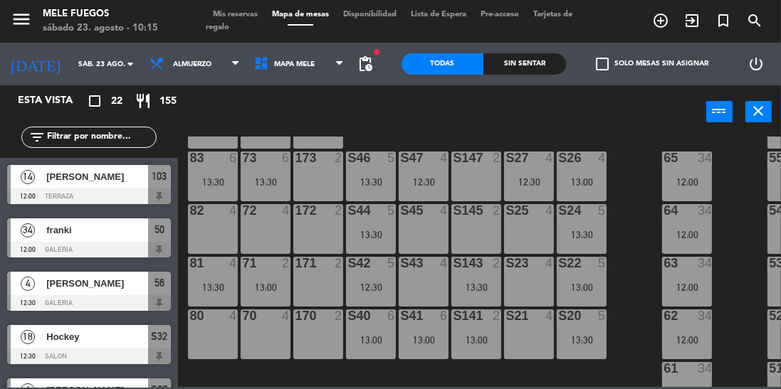
click at [365, 340] on div "13:00" at bounding box center [371, 340] width 50 height 10
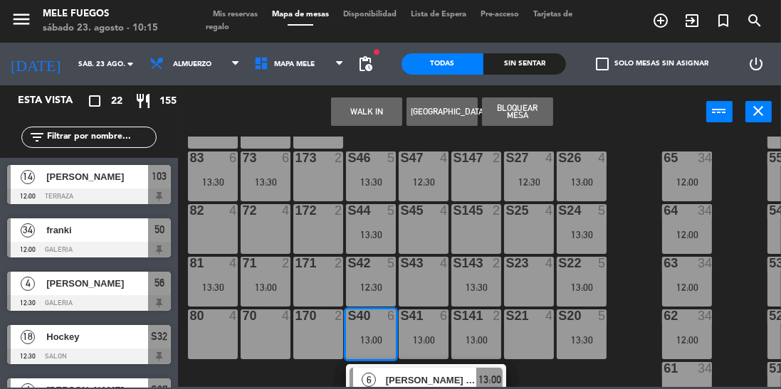
click at [623, 233] on div "100 8 13:30 101 7 13:30 102 8 103 14 12:00 104 14 12:00 S32 18 12:30 S33 18 12:…" at bounding box center [483, 262] width 595 height 251
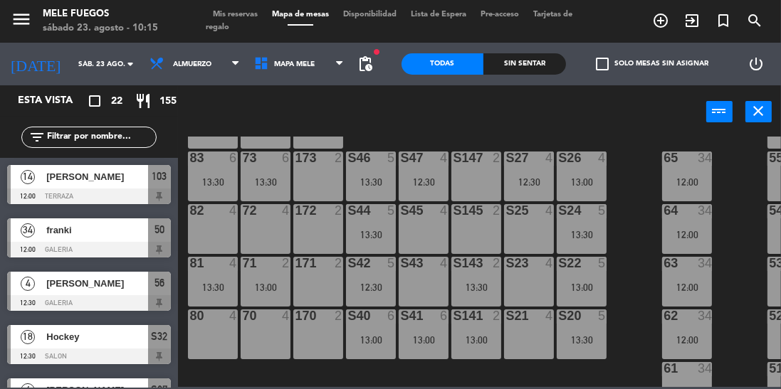
click at [379, 286] on div "12:30" at bounding box center [371, 288] width 50 height 10
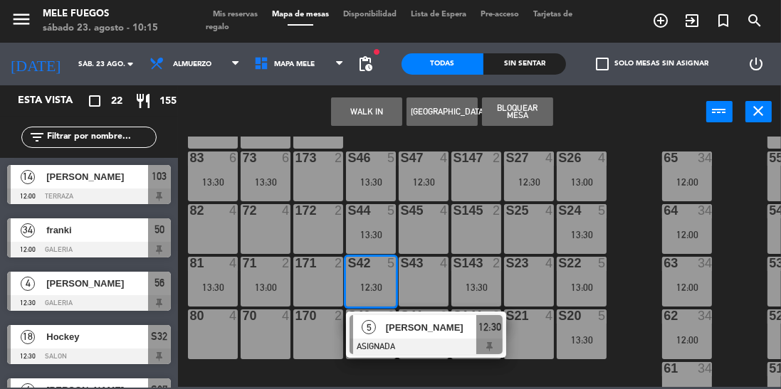
click at [593, 283] on div "13:00" at bounding box center [582, 288] width 50 height 10
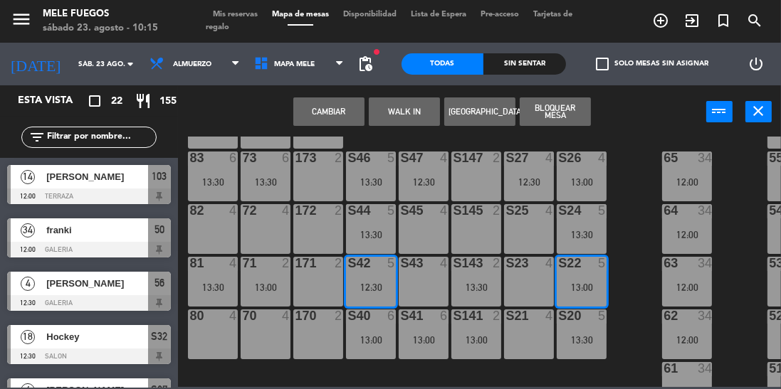
click at [641, 253] on div "100 8 13:30 101 7 13:30 102 8 103 14 12:00 104 14 12:00 S32 18 12:30 S33 18 12:…" at bounding box center [483, 262] width 595 height 251
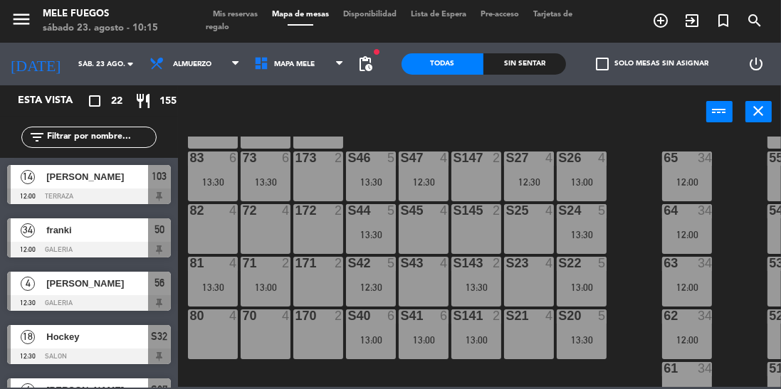
click at [586, 276] on div "S22 5 13:00" at bounding box center [582, 282] width 50 height 50
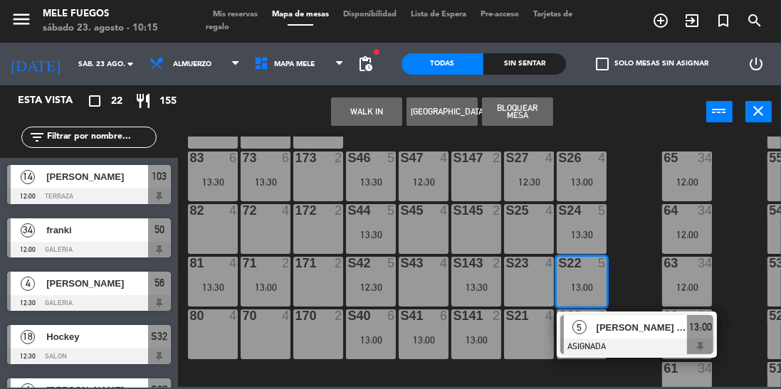
click at [632, 260] on div "100 8 13:30 101 7 13:30 102 8 103 14 12:00 104 14 12:00 S32 18 12:30 S33 18 12:…" at bounding box center [483, 262] width 595 height 251
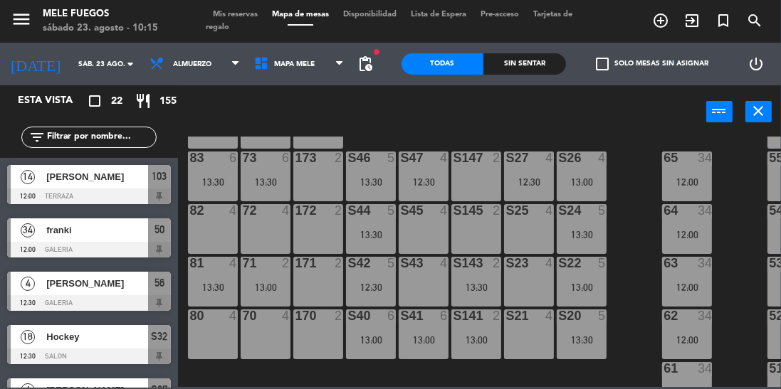
click at [581, 294] on div "S22 5 13:00" at bounding box center [582, 282] width 50 height 50
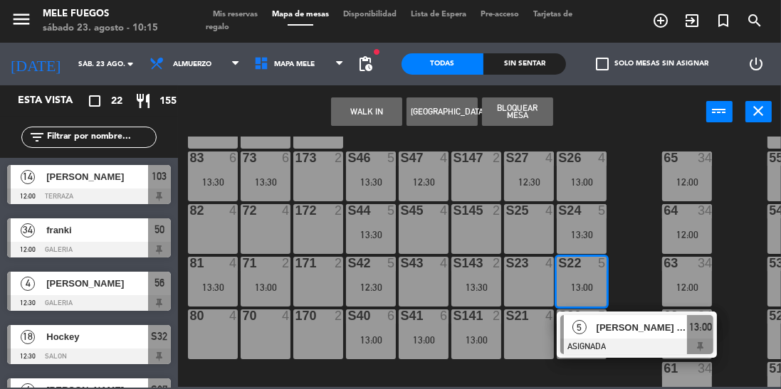
click at [608, 342] on div at bounding box center [636, 347] width 153 height 16
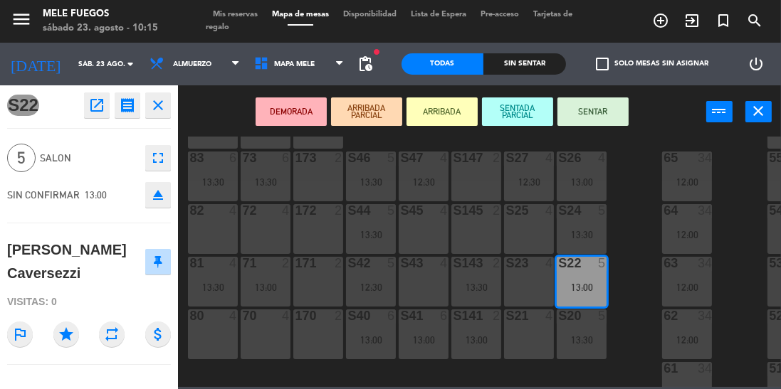
click at [535, 281] on div "S23 4" at bounding box center [529, 282] width 50 height 50
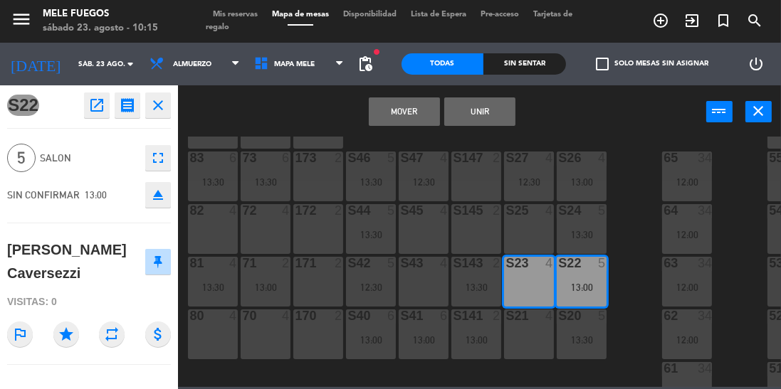
click at [497, 115] on button "Unir" at bounding box center [479, 112] width 71 height 28
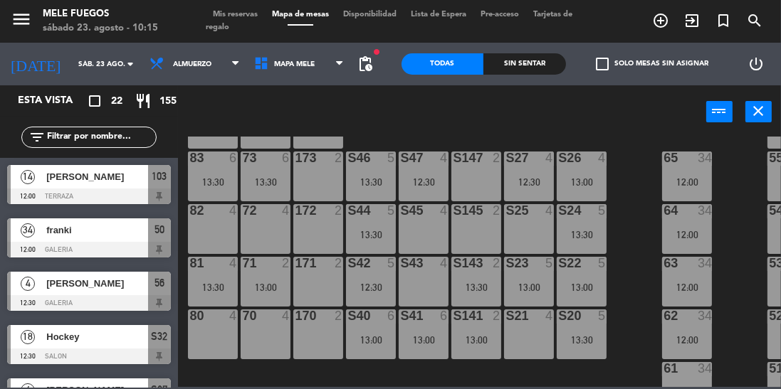
scroll to position [0, 0]
click at [236, 16] on span "Mis reservas" at bounding box center [235, 15] width 59 height 8
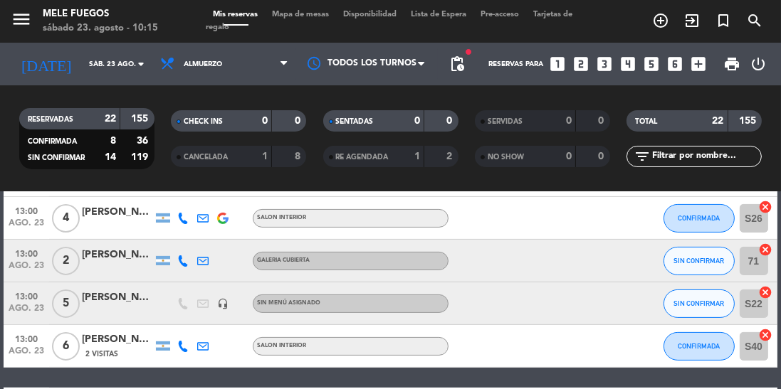
scroll to position [485, 0]
click at [140, 307] on div at bounding box center [117, 311] width 71 height 11
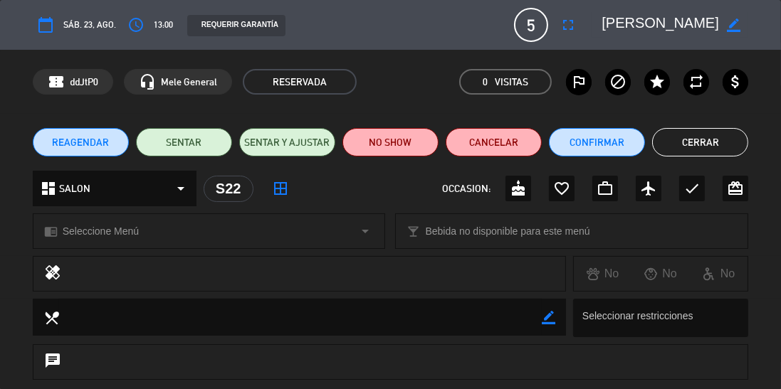
click at [154, 24] on span "13:00" at bounding box center [163, 25] width 19 height 14
click at [571, 33] on icon "fullscreen" at bounding box center [567, 24] width 17 height 17
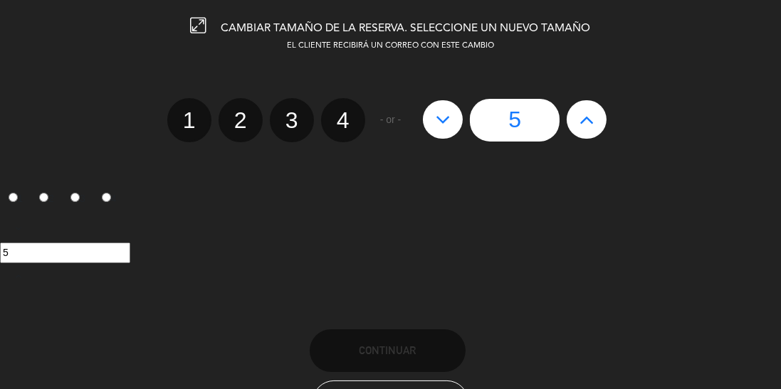
click at [584, 121] on icon at bounding box center [586, 119] width 15 height 23
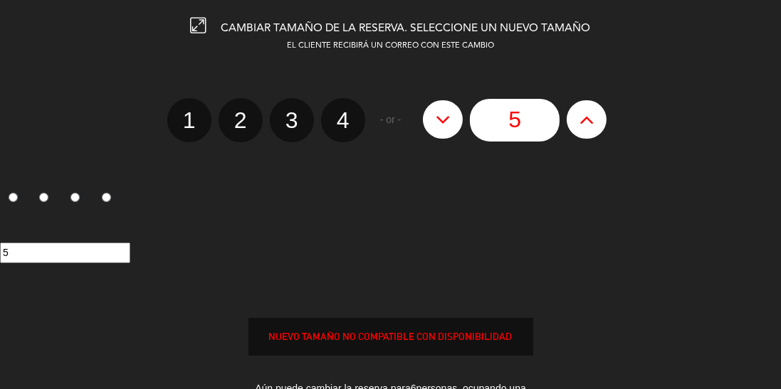
type input "6"
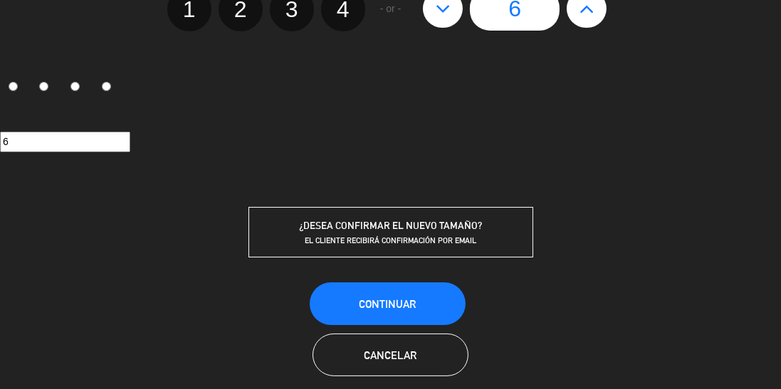
scroll to position [128, 0]
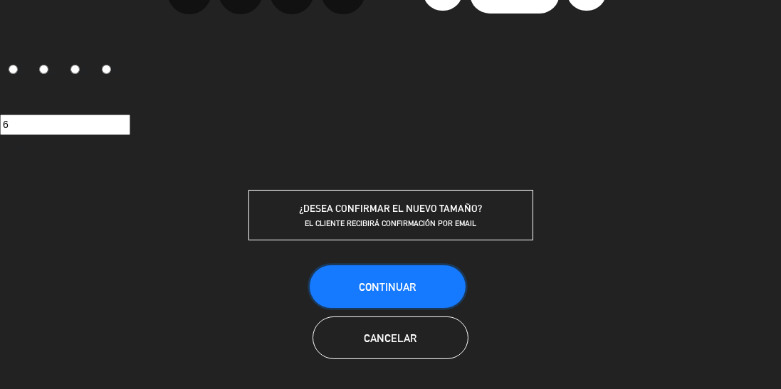
click at [388, 288] on span "Continuar" at bounding box center [387, 287] width 57 height 12
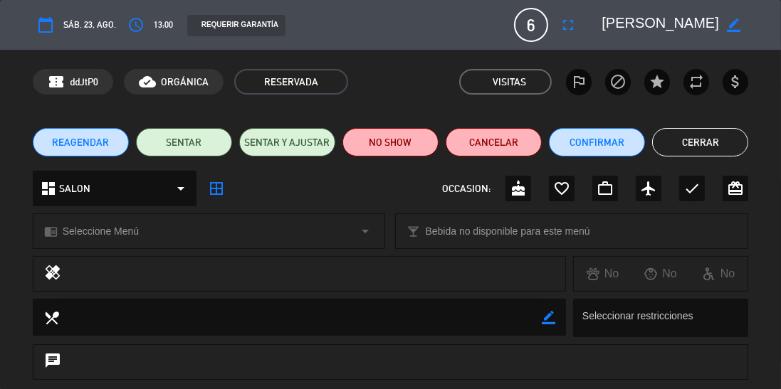
click at [712, 143] on button "Cerrar" at bounding box center [700, 142] width 96 height 28
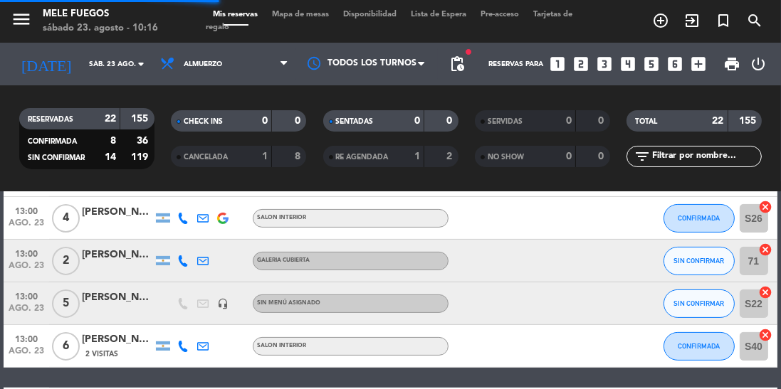
click at [299, 18] on span "Mapa de mesas" at bounding box center [300, 15] width 71 height 8
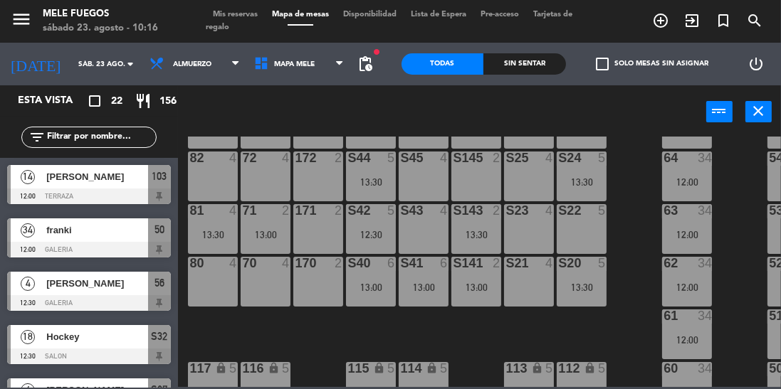
scroll to position [269, 0]
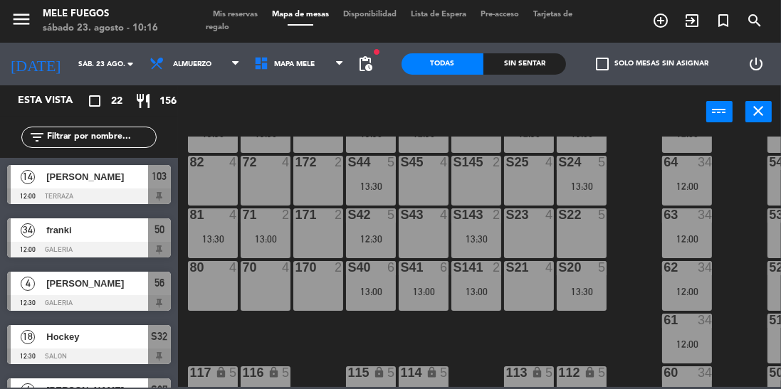
click at [232, 26] on span "Tarjetas de regalo" at bounding box center [389, 21] width 367 height 21
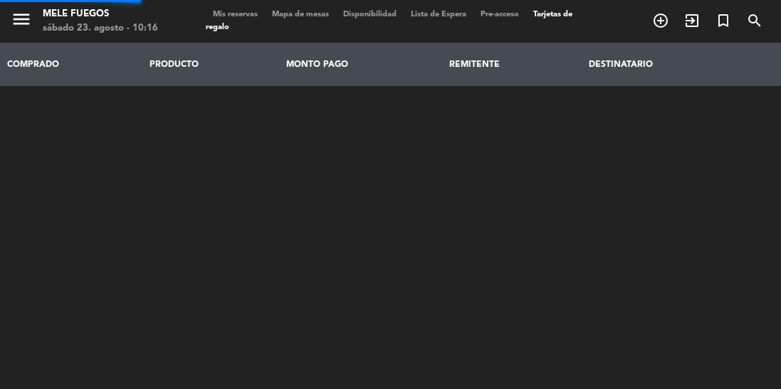
click at [245, 11] on span "Mis reservas" at bounding box center [235, 15] width 59 height 8
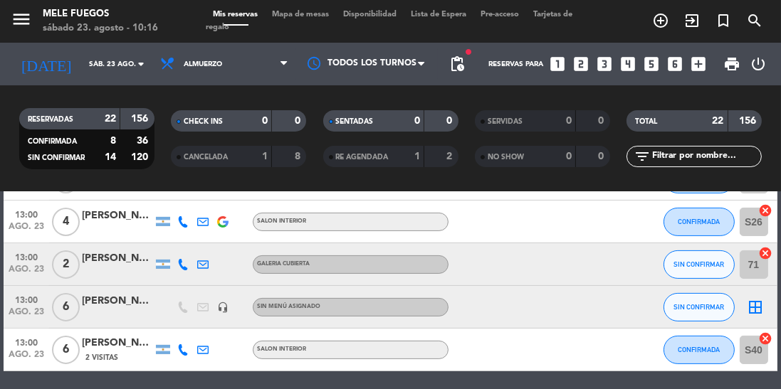
scroll to position [480, 0]
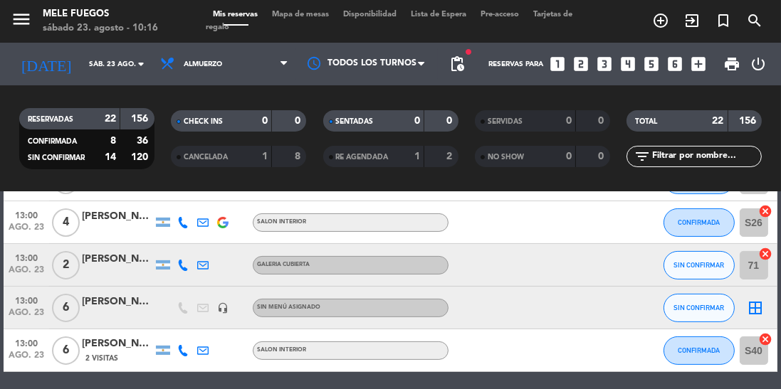
click at [758, 312] on icon "border_all" at bounding box center [755, 308] width 17 height 17
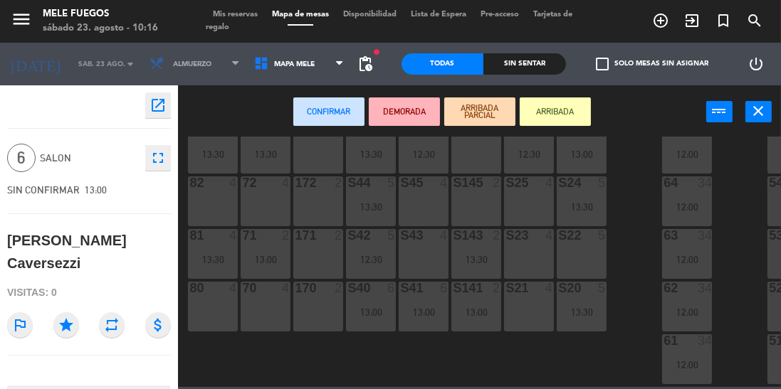
scroll to position [252, 0]
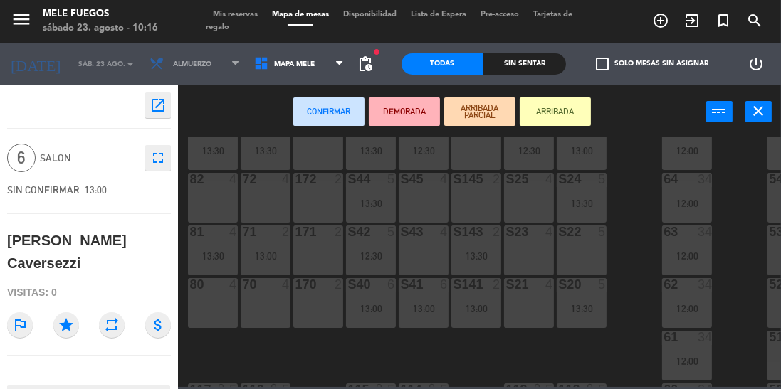
click at [596, 255] on div "S22 5" at bounding box center [582, 251] width 50 height 50
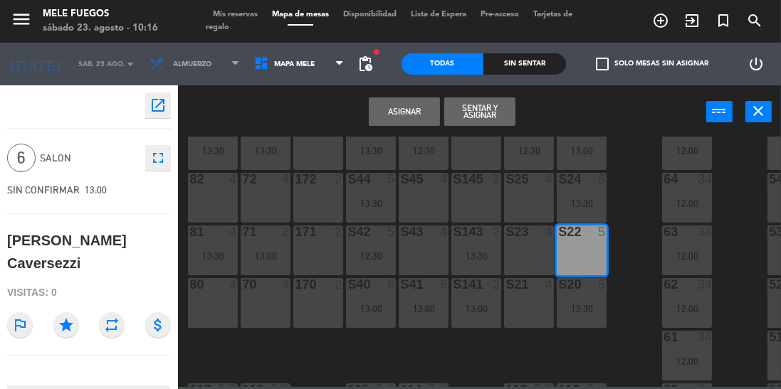
click at [532, 263] on div "S23 4" at bounding box center [529, 251] width 50 height 50
click at [414, 110] on button "Asignar" at bounding box center [404, 112] width 71 height 28
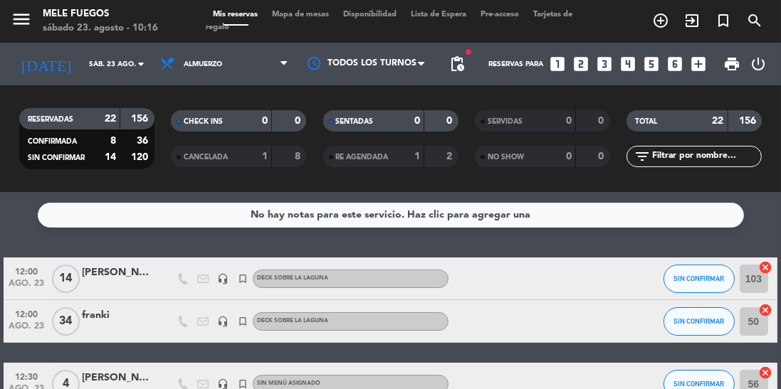
click at [312, 12] on span "Mapa de mesas" at bounding box center [300, 15] width 71 height 8
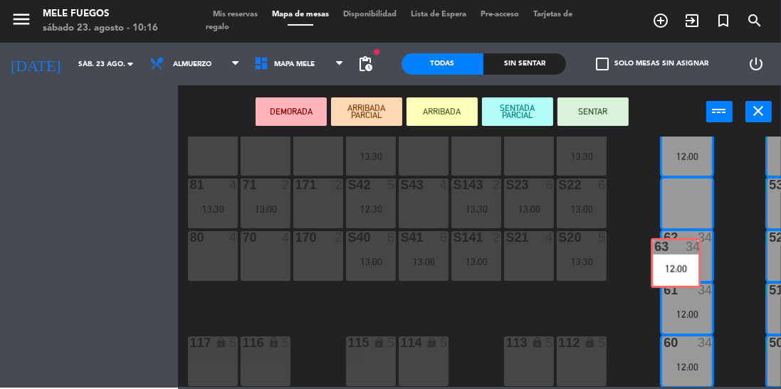
scroll to position [306, 0]
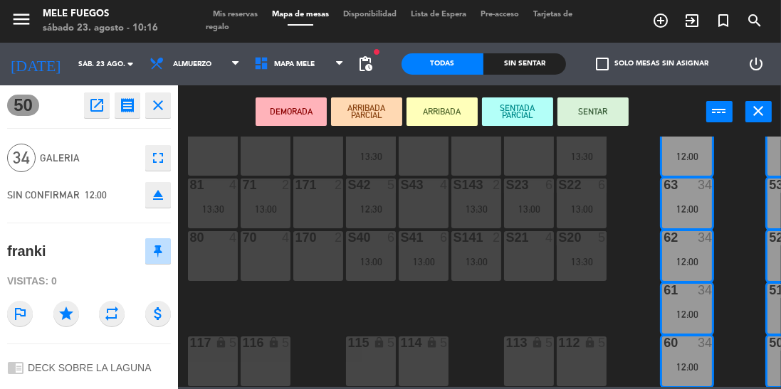
click at [653, 164] on div "100 8 13:30 101 7 13:30 102 8 103 14 12:00 104 14 12:00 S32 18 12:30 S33 18 12:…" at bounding box center [483, 262] width 595 height 251
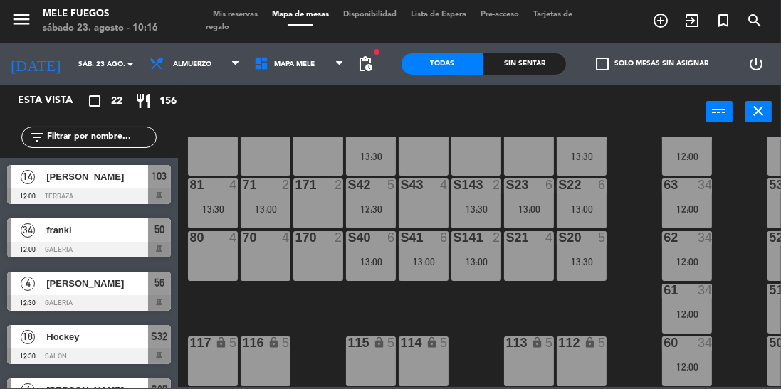
click at [377, 204] on div "12:30" at bounding box center [371, 209] width 50 height 10
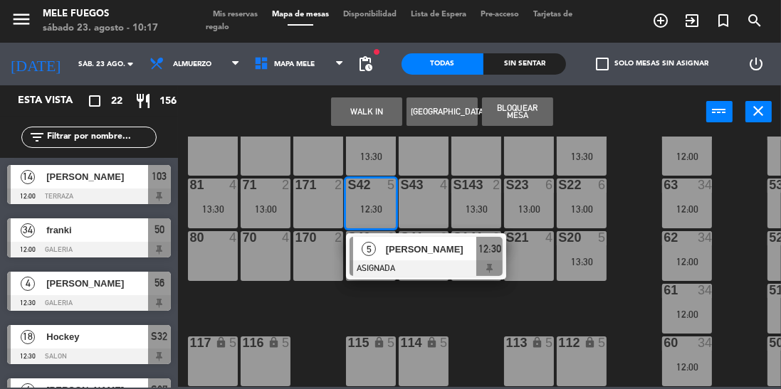
click at [294, 337] on div "5" at bounding box center [289, 344] width 23 height 14
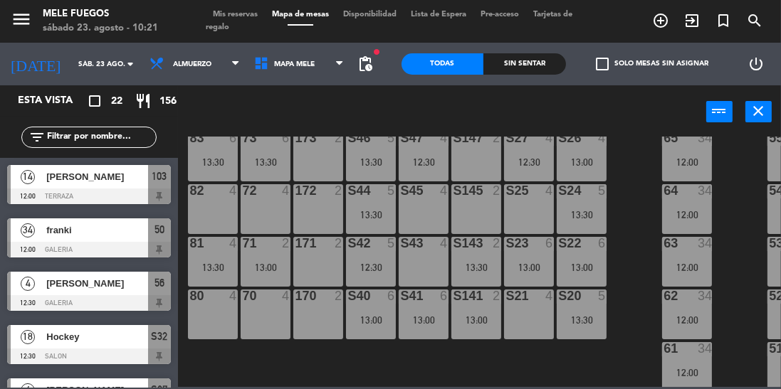
scroll to position [243, 0]
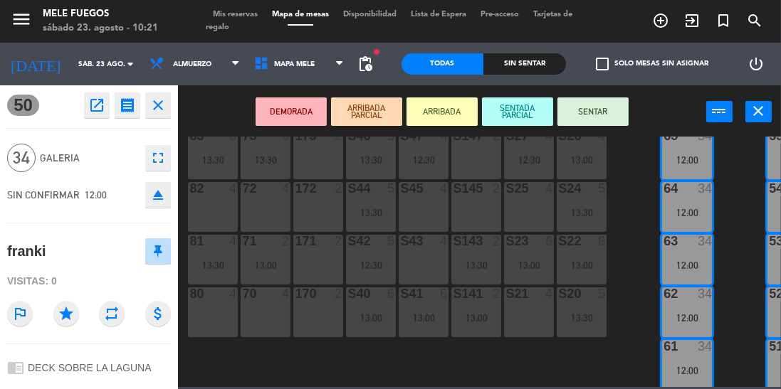
click at [635, 292] on div "100 8 13:30 101 7 13:30 102 8 103 14 12:00 104 14 12:00 S32 18 12:30 S33 18 12:…" at bounding box center [483, 262] width 595 height 251
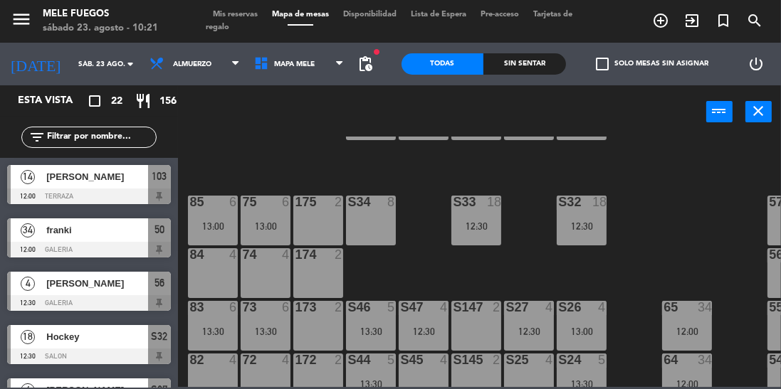
scroll to position [69, 0]
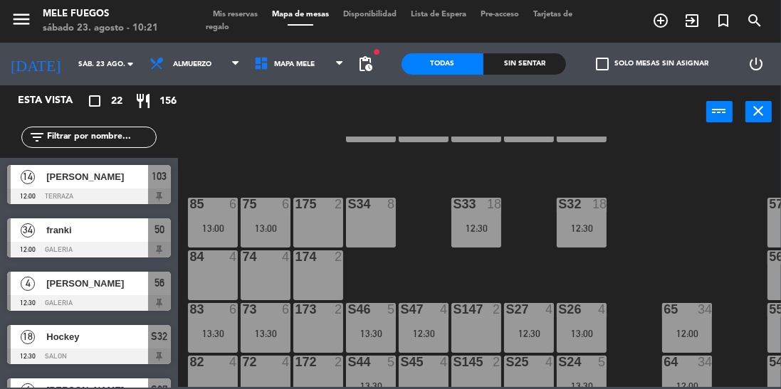
click at [591, 228] on div "12:30" at bounding box center [582, 228] width 50 height 10
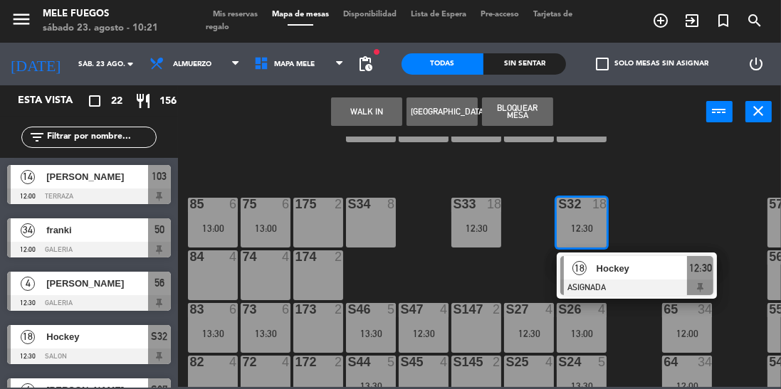
click at [671, 174] on div "100 8 13:30 101 7 13:30 102 8 103 14 12:00 104 14 12:00 S32 18 12:30 18 Hockey …" at bounding box center [483, 262] width 595 height 251
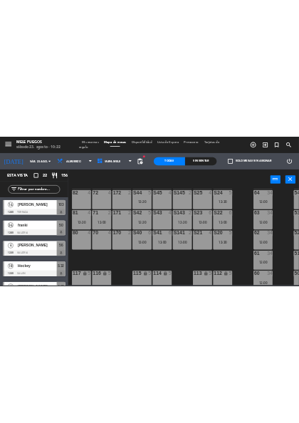
scroll to position [306, 0]
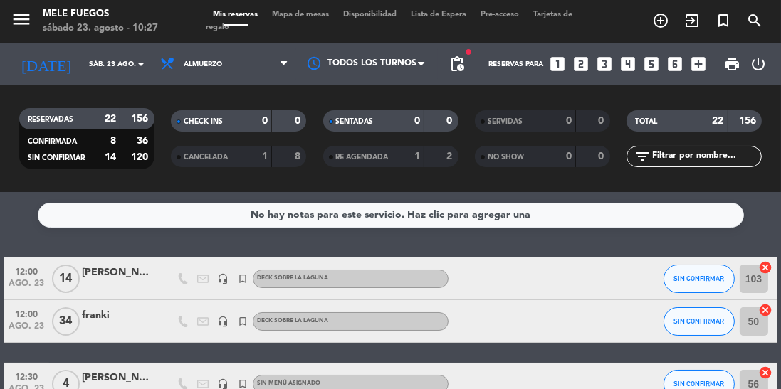
click at [303, 16] on span "Mapa de mesas" at bounding box center [300, 15] width 71 height 8
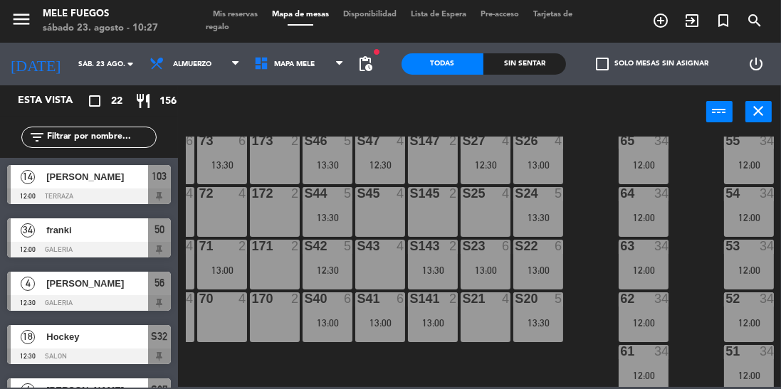
scroll to position [238, 0]
